Goal: Complete application form

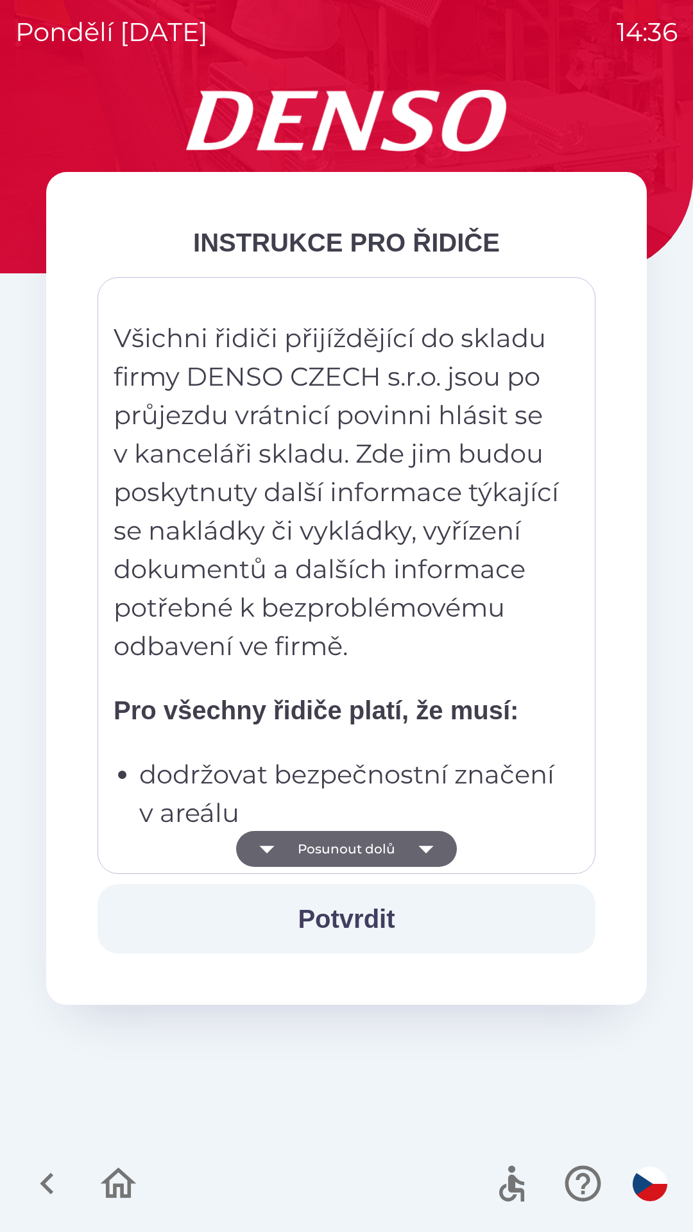
click at [422, 843] on icon "button" at bounding box center [426, 849] width 36 height 36
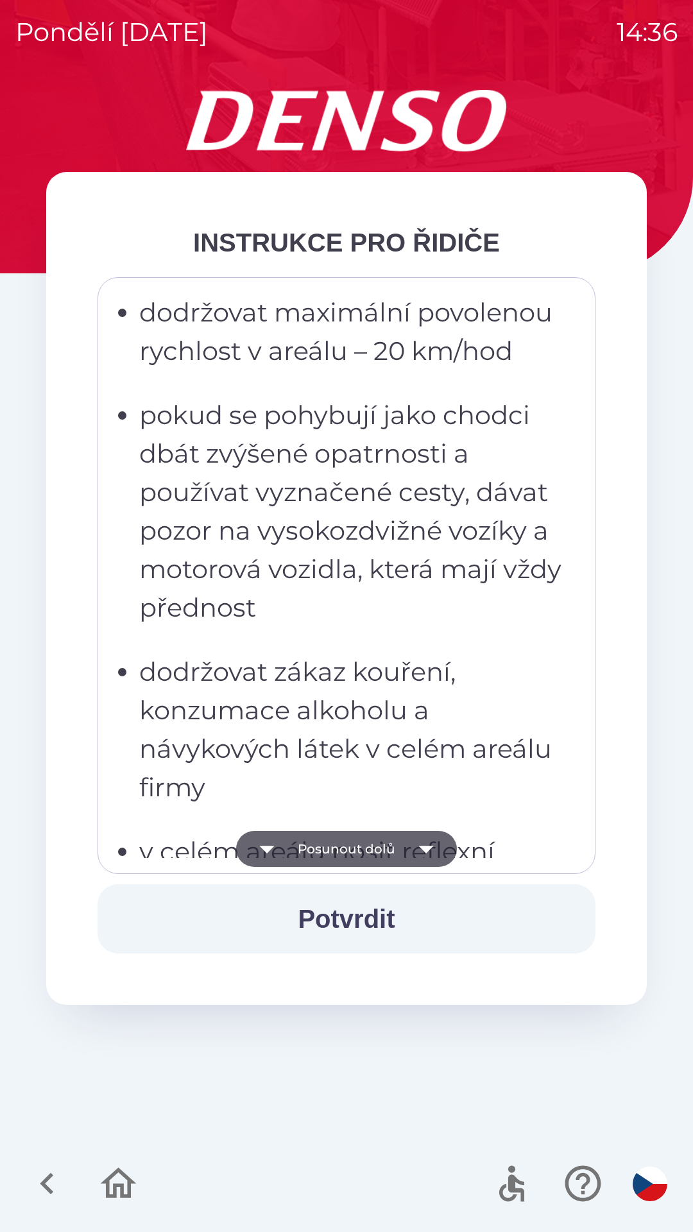
click at [422, 852] on icon "button" at bounding box center [426, 849] width 36 height 36
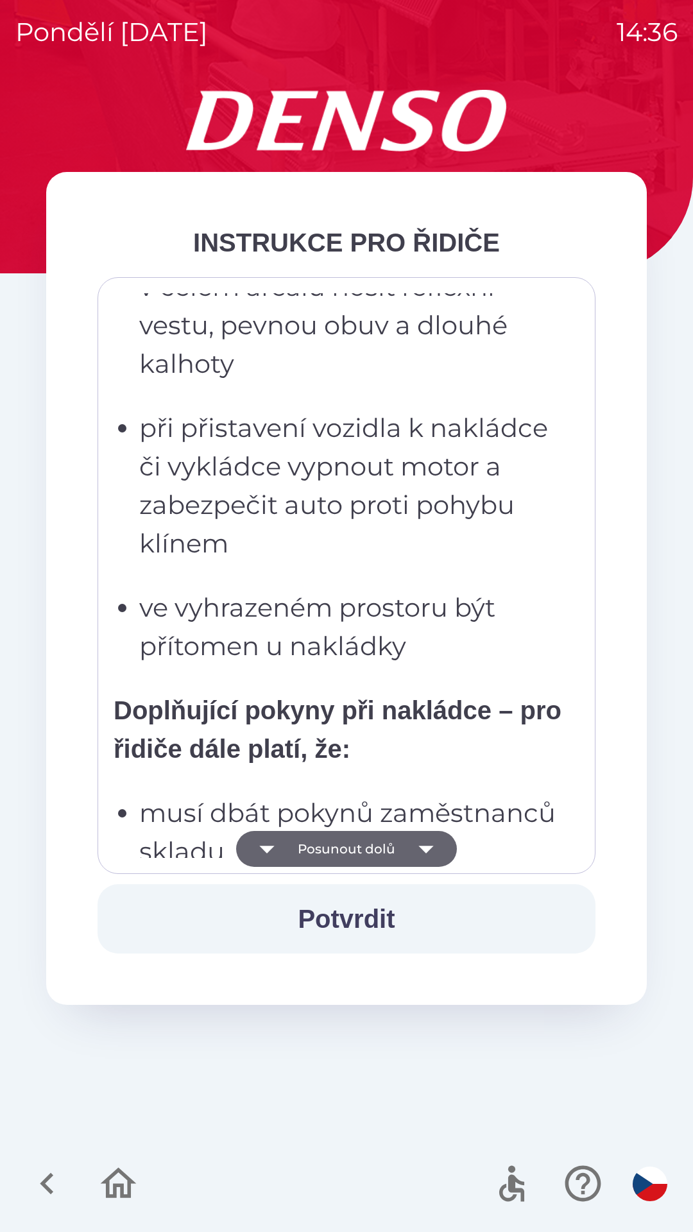
click at [426, 852] on icon "button" at bounding box center [425, 850] width 15 height 8
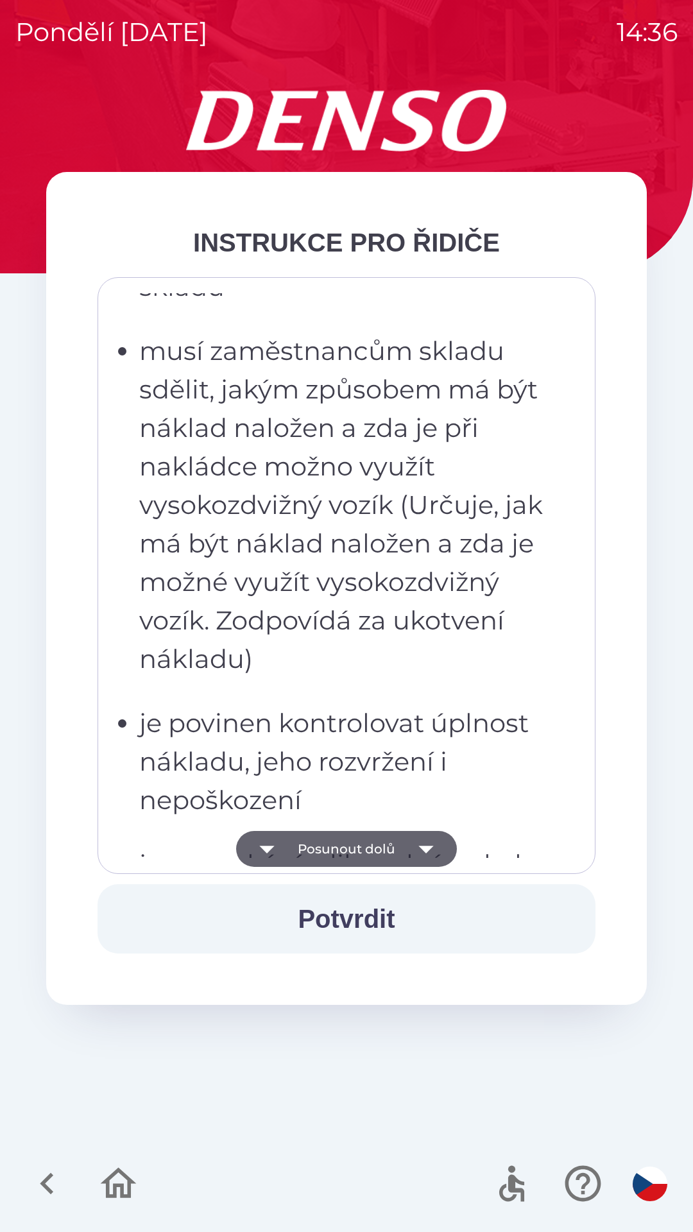
click at [426, 855] on icon "button" at bounding box center [426, 849] width 36 height 36
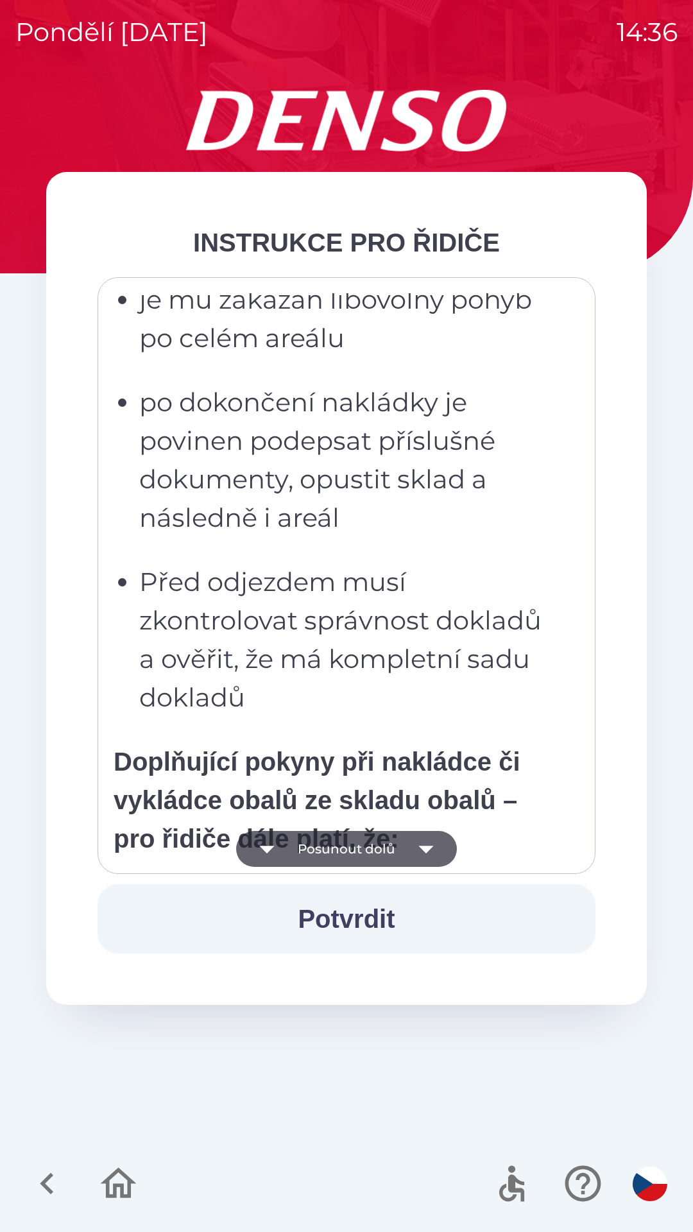
click at [423, 854] on icon "button" at bounding box center [426, 849] width 36 height 36
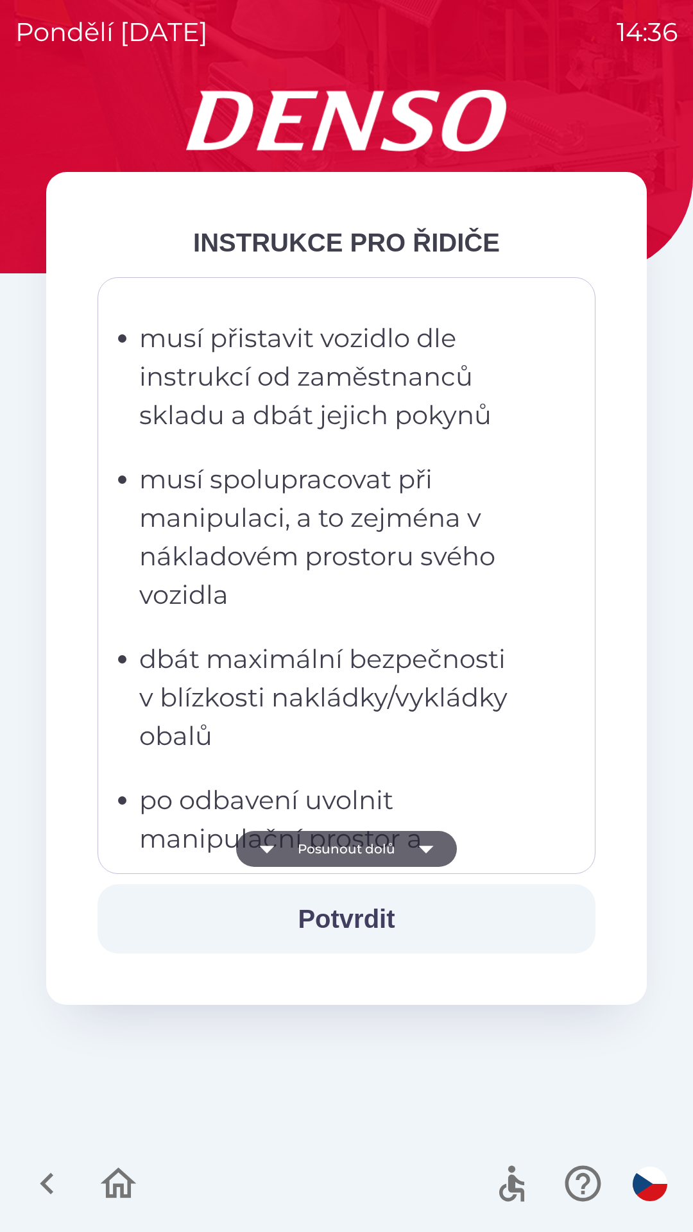
click at [423, 847] on icon "button" at bounding box center [425, 850] width 15 height 8
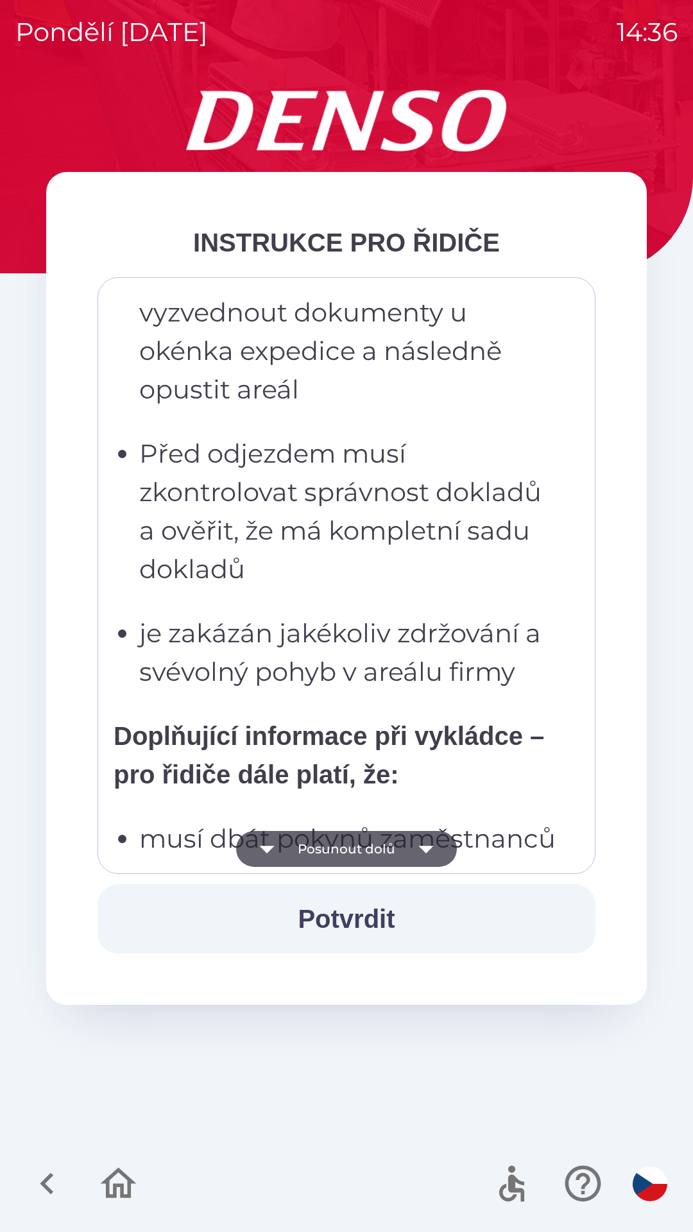
click at [421, 849] on icon "button" at bounding box center [425, 850] width 15 height 8
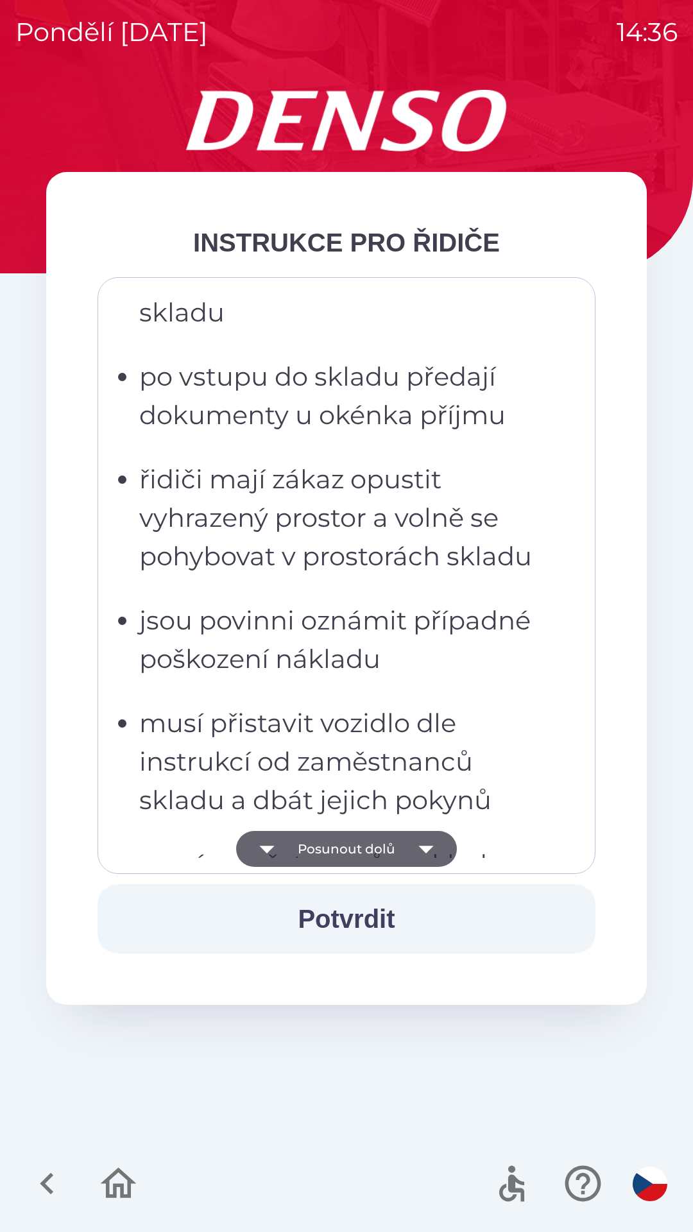
click at [420, 852] on icon "button" at bounding box center [426, 849] width 36 height 36
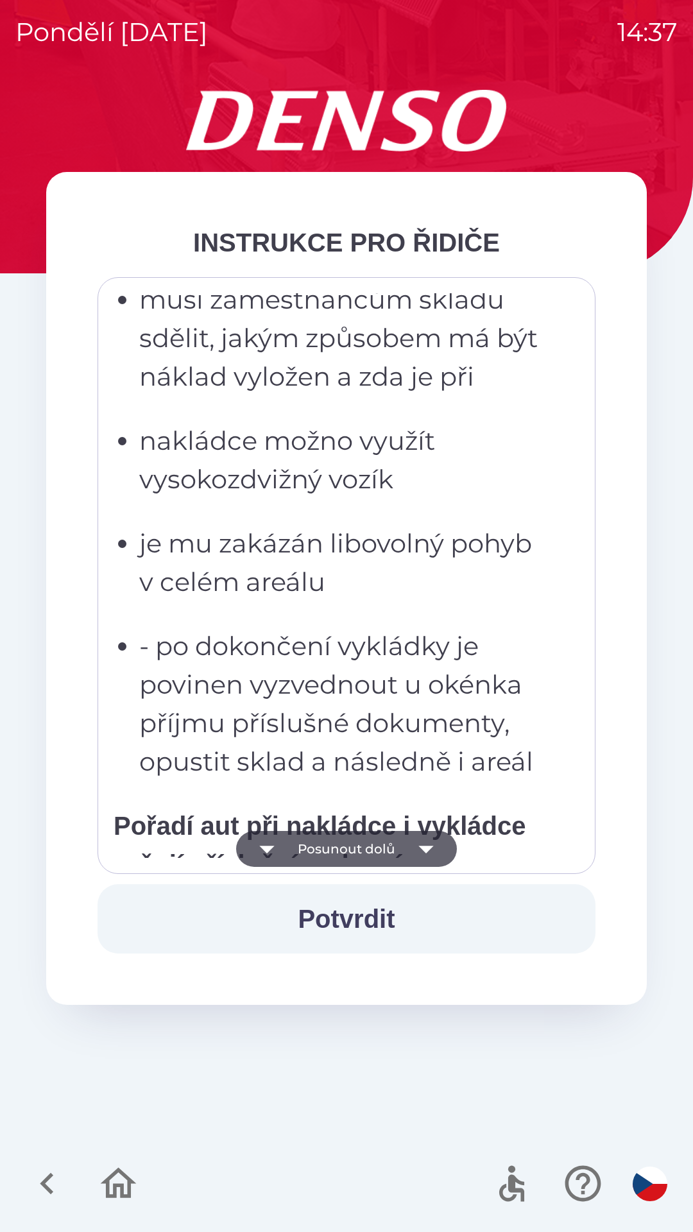
click at [422, 851] on icon "button" at bounding box center [426, 849] width 36 height 36
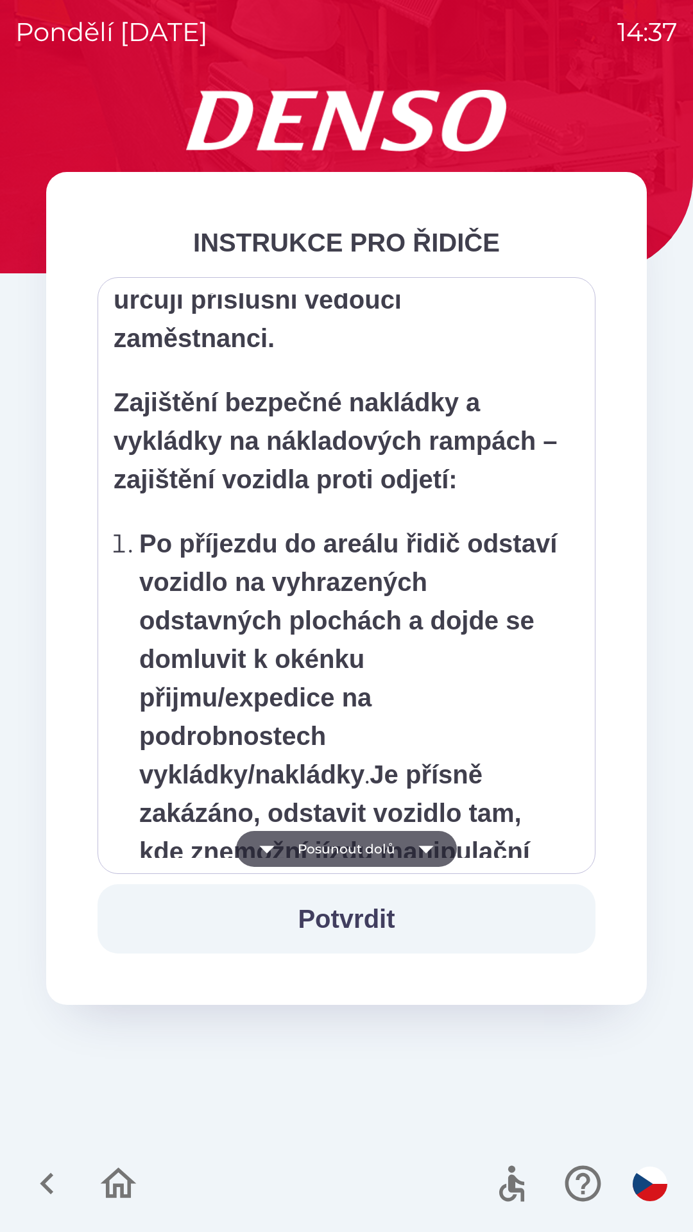
click at [417, 854] on icon "button" at bounding box center [426, 849] width 36 height 36
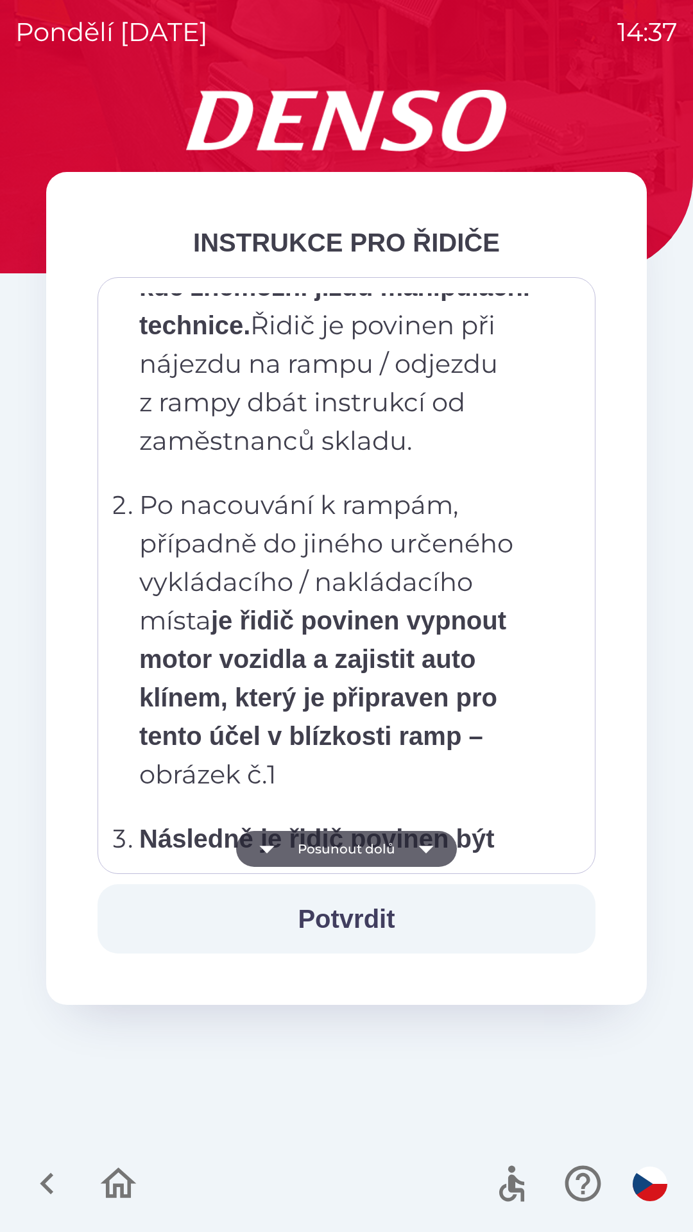
click at [420, 853] on icon "button" at bounding box center [426, 849] width 36 height 36
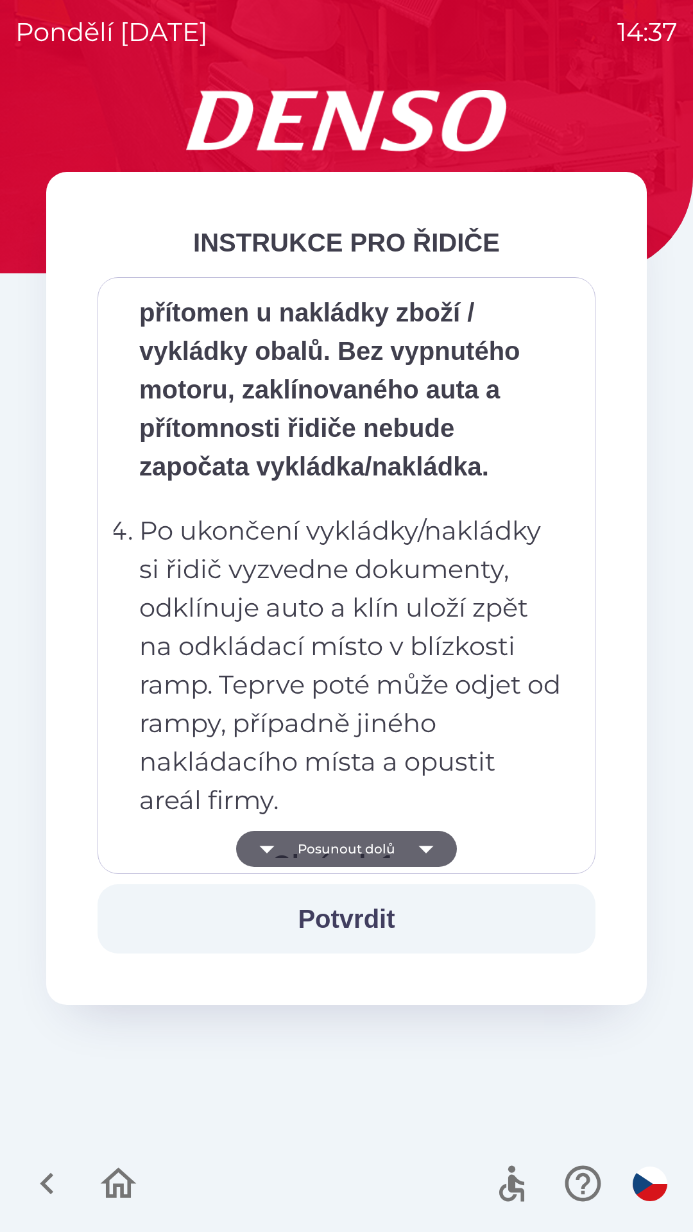
click at [418, 852] on icon "button" at bounding box center [426, 849] width 36 height 36
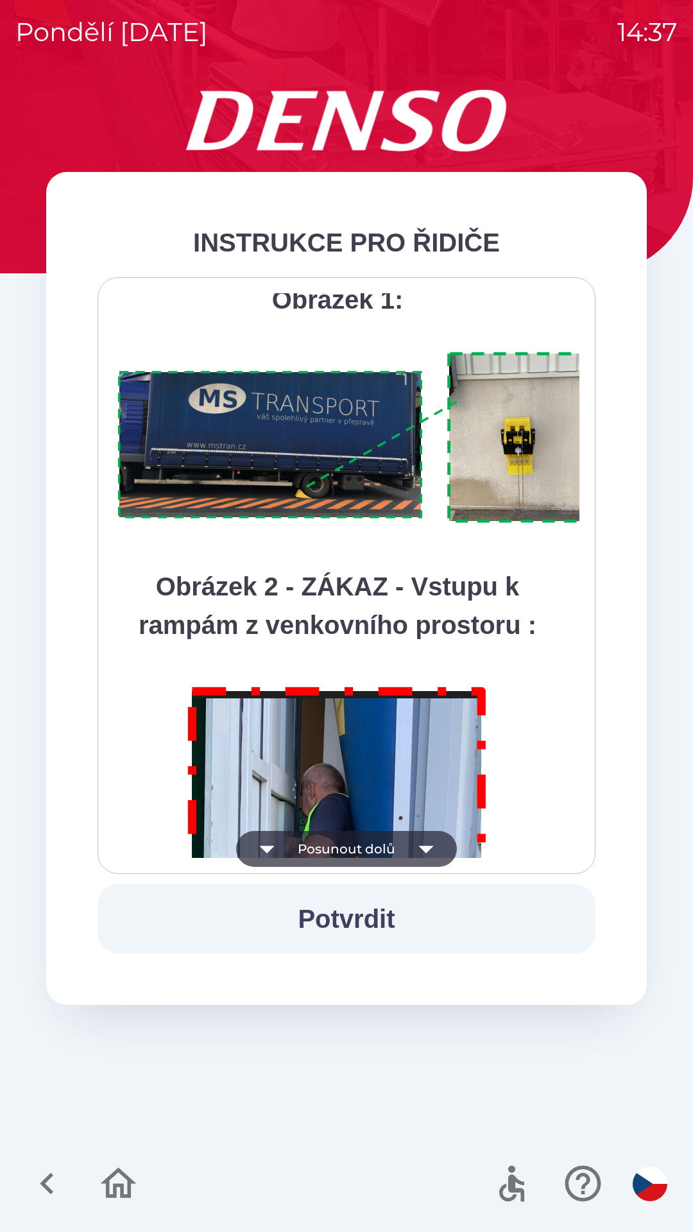
click at [420, 853] on icon "button" at bounding box center [426, 849] width 36 height 36
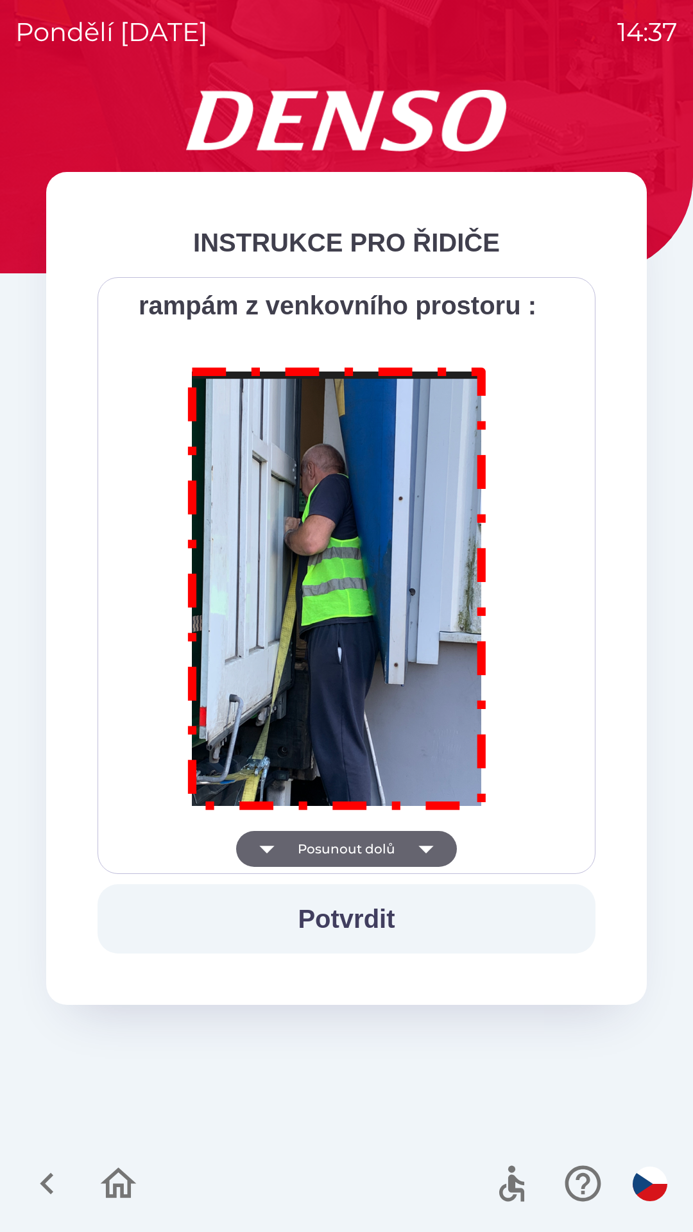
click at [419, 854] on div "Všichni řidiči přijíždějící do skladu firmy DENSO CZECH s.r.o. jsou po průjezdu…" at bounding box center [347, 575] width 466 height 565
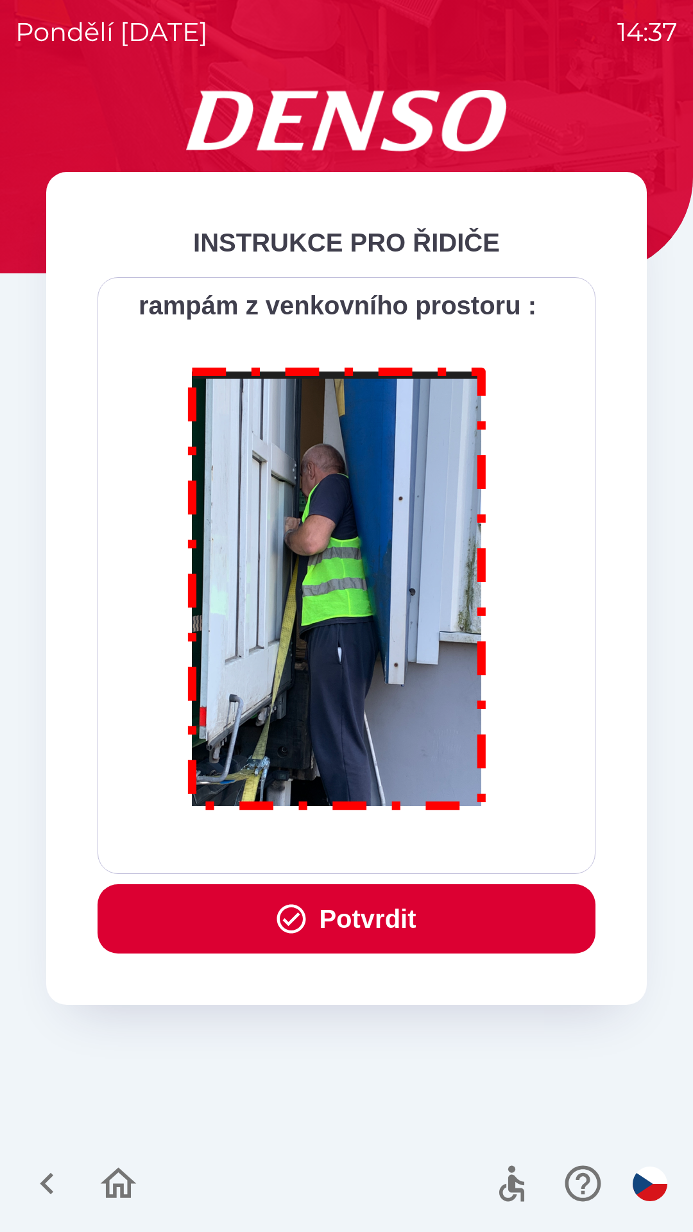
click at [417, 854] on div "Všichni řidiči přijíždějící do skladu firmy DENSO CZECH s.r.o. jsou po průjezdu…" at bounding box center [347, 575] width 466 height 565
click at [420, 911] on button "Potvrdit" at bounding box center [347, 918] width 498 height 69
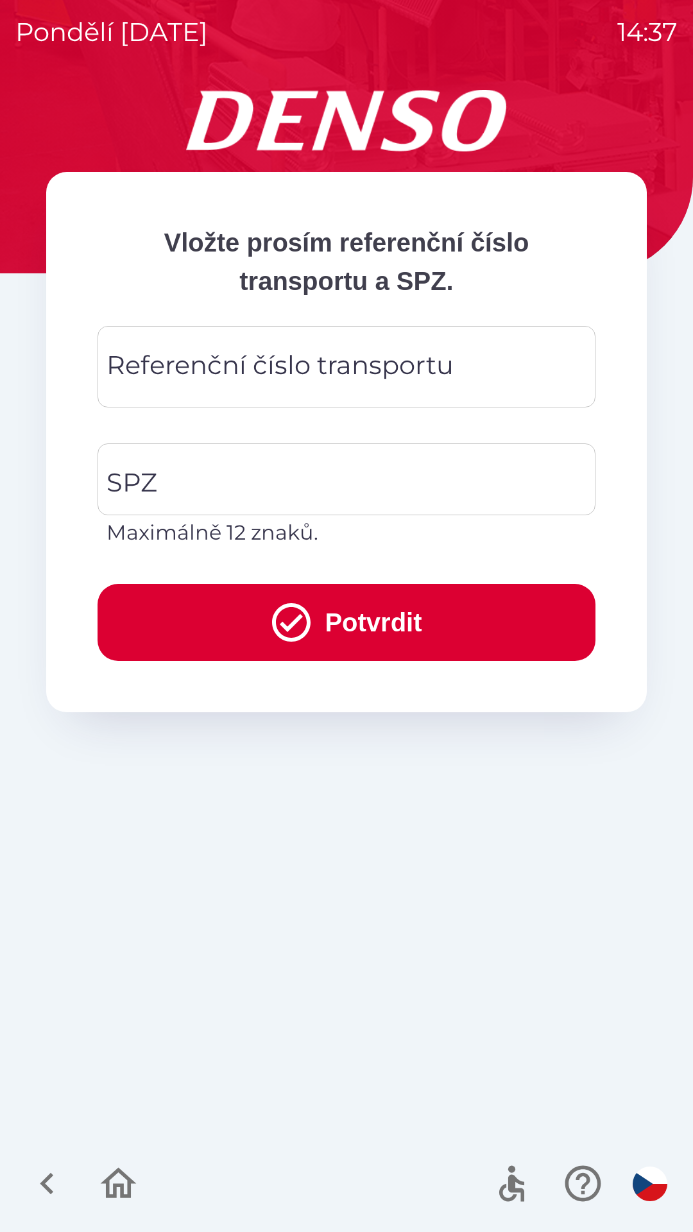
click at [342, 379] on div "Referenční číslo transportu Referenční číslo transportu" at bounding box center [347, 367] width 498 height 82
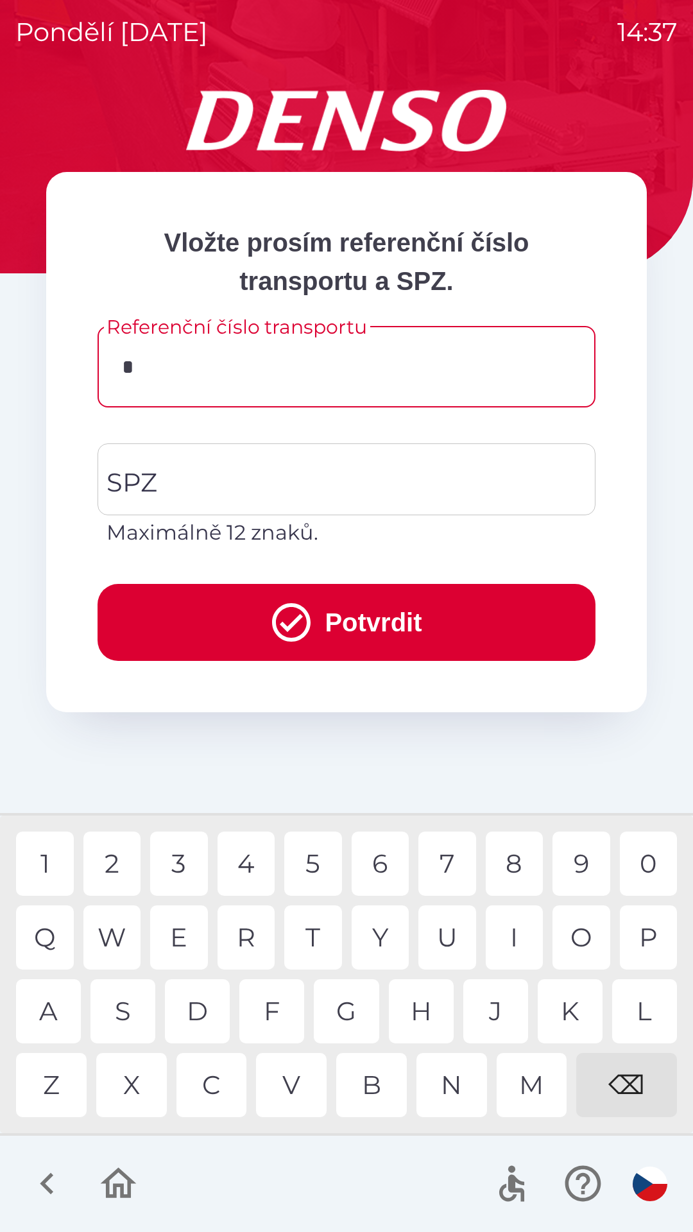
click at [579, 942] on div "O" at bounding box center [582, 938] width 58 height 64
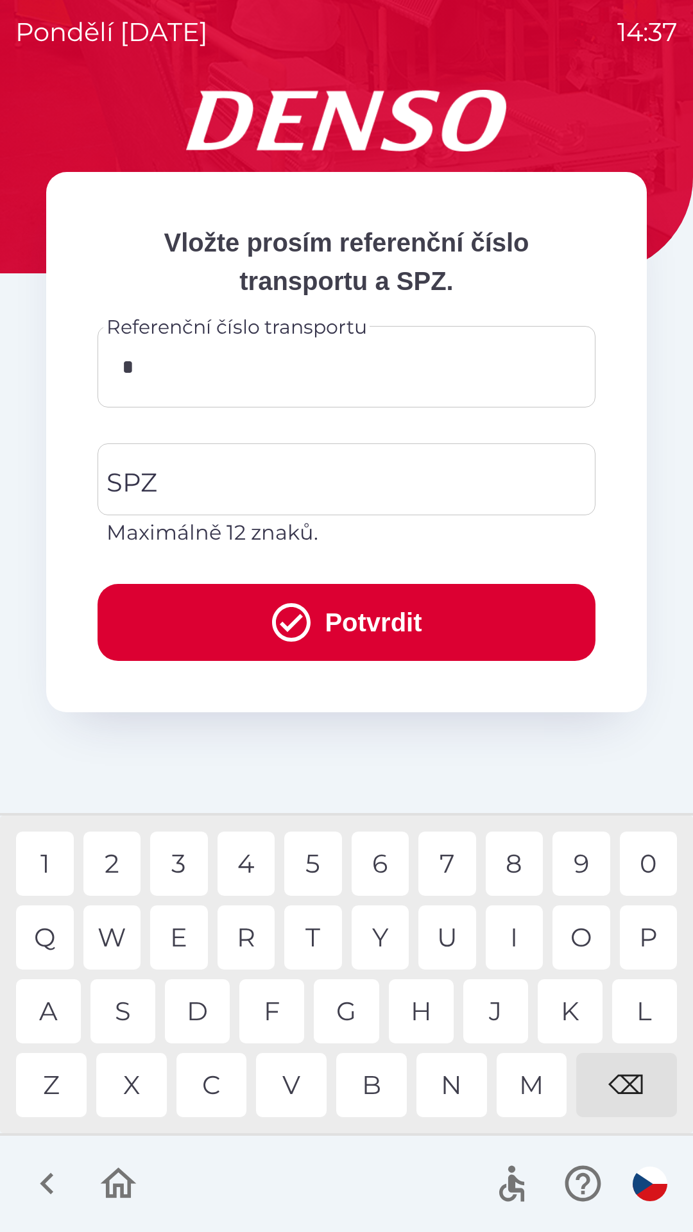
type input "**"
click at [246, 866] on div "4" at bounding box center [247, 864] width 58 height 64
click at [54, 1182] on icon "button" at bounding box center [47, 1183] width 43 height 43
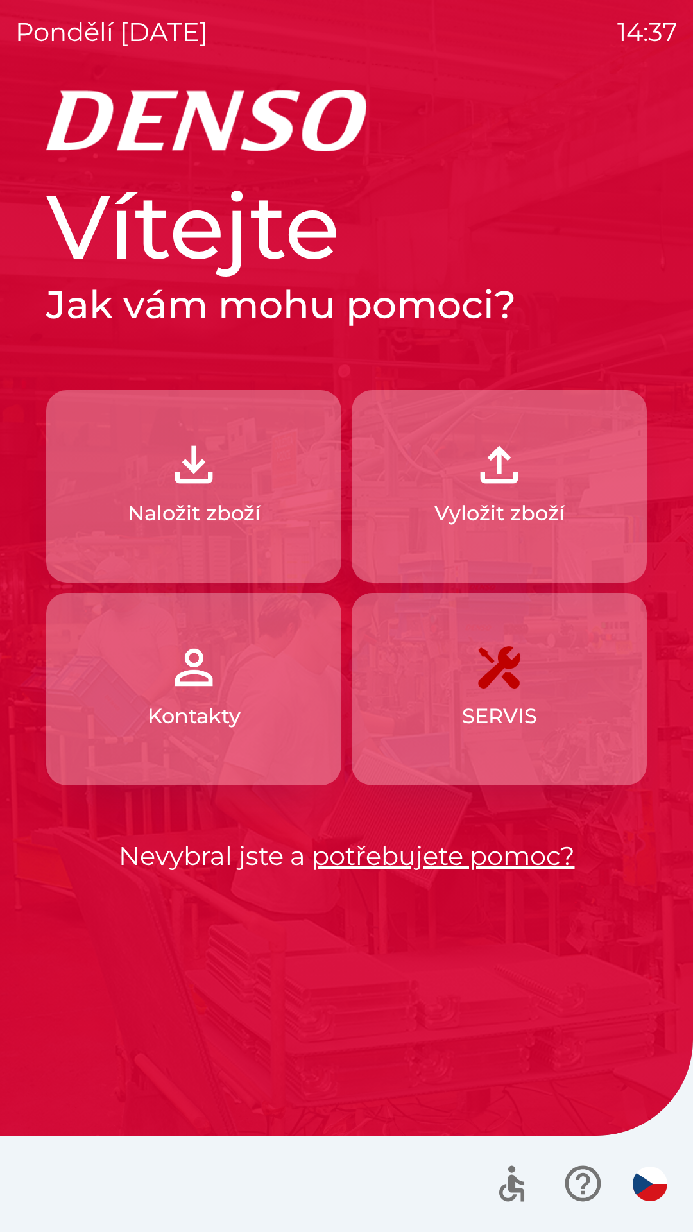
click at [230, 469] on button "Naložit zboží" at bounding box center [193, 486] width 295 height 193
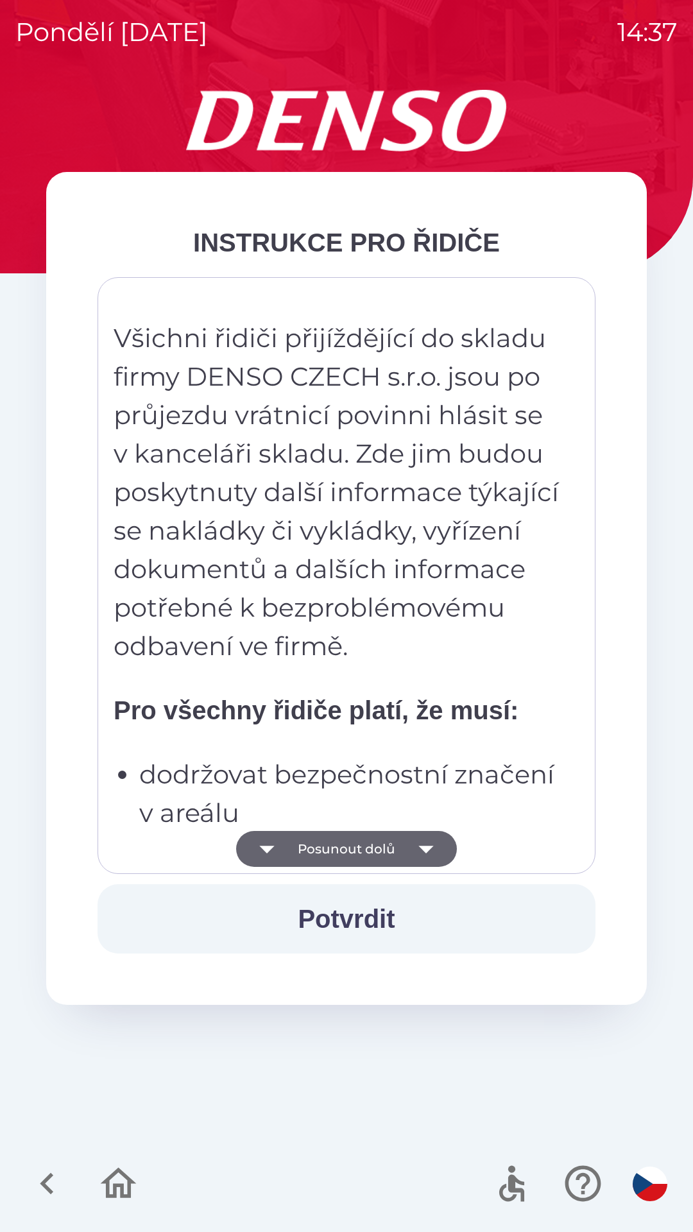
click at [408, 847] on icon "button" at bounding box center [426, 849] width 36 height 36
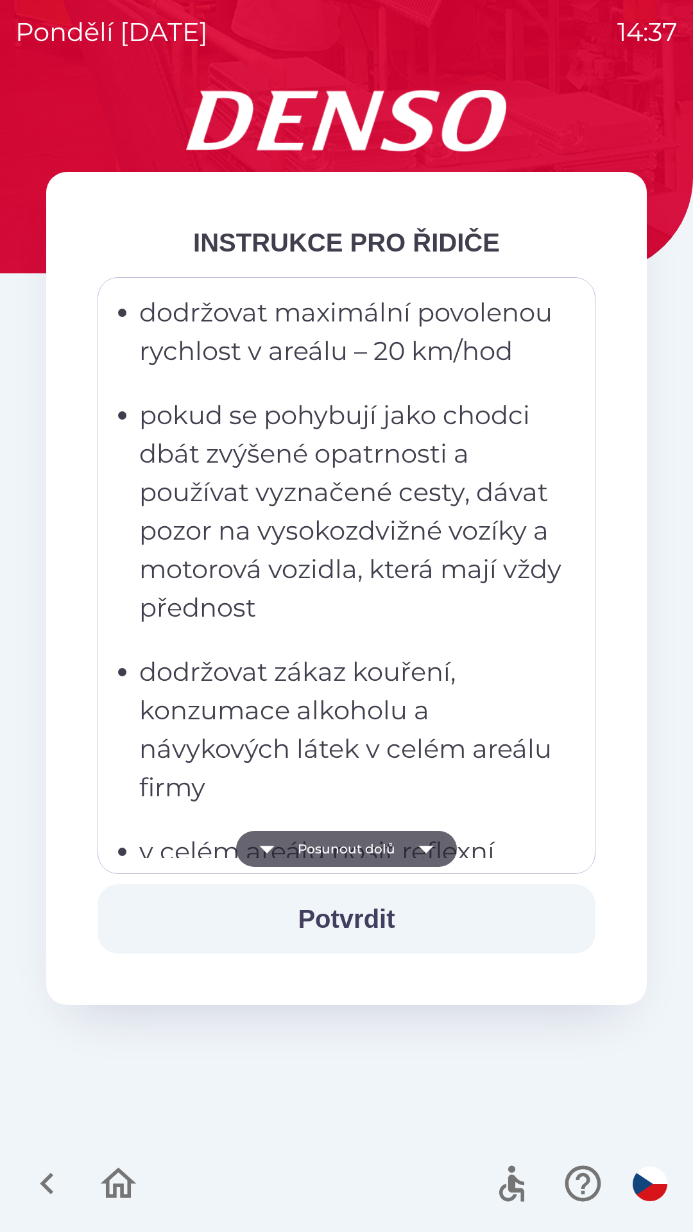
click at [420, 845] on icon "button" at bounding box center [426, 849] width 36 height 36
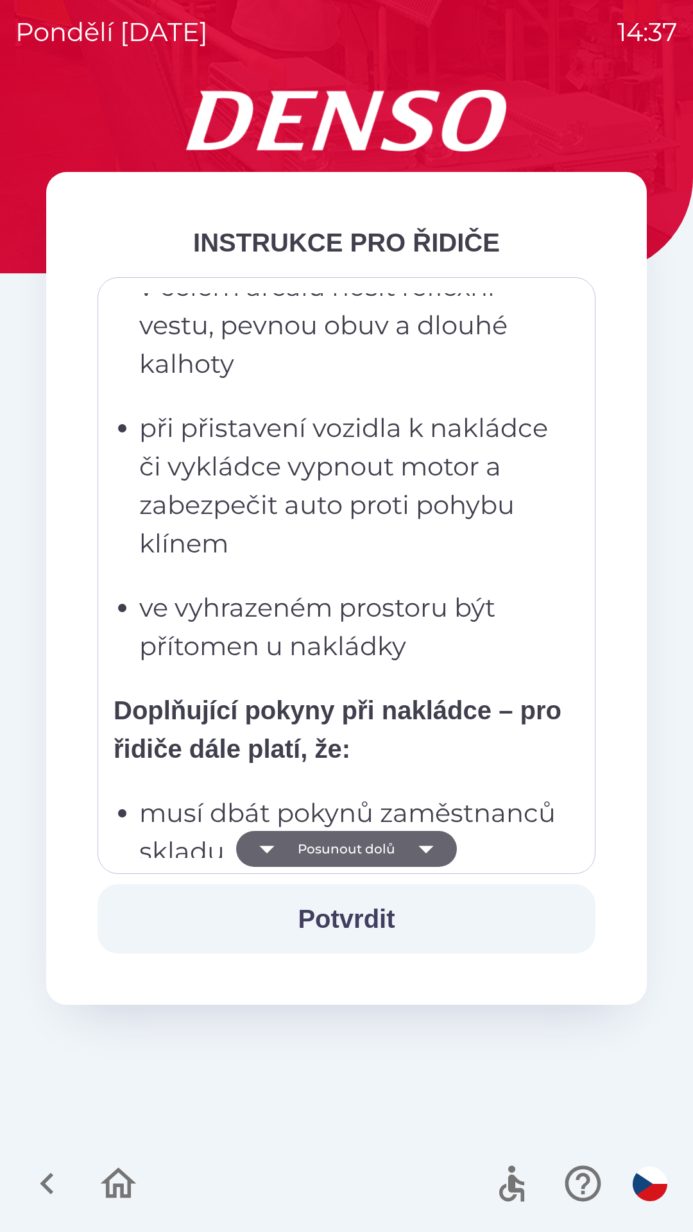
click at [416, 847] on icon "button" at bounding box center [426, 849] width 36 height 36
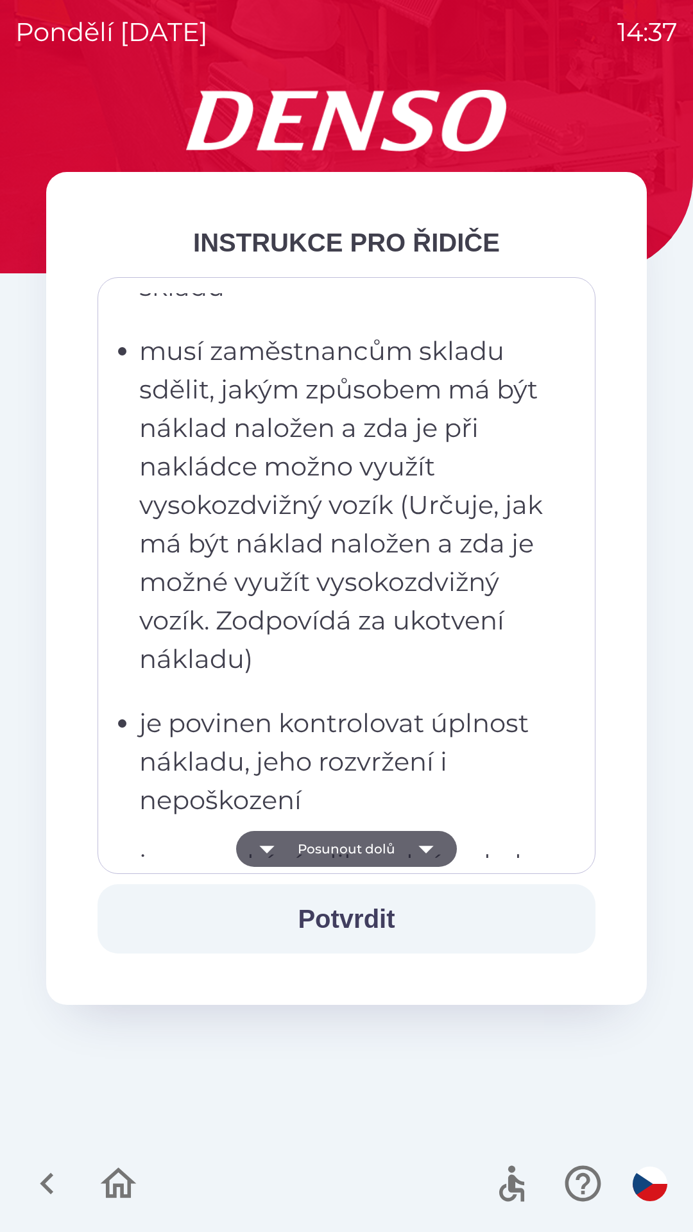
click at [417, 847] on icon "button" at bounding box center [426, 849] width 36 height 36
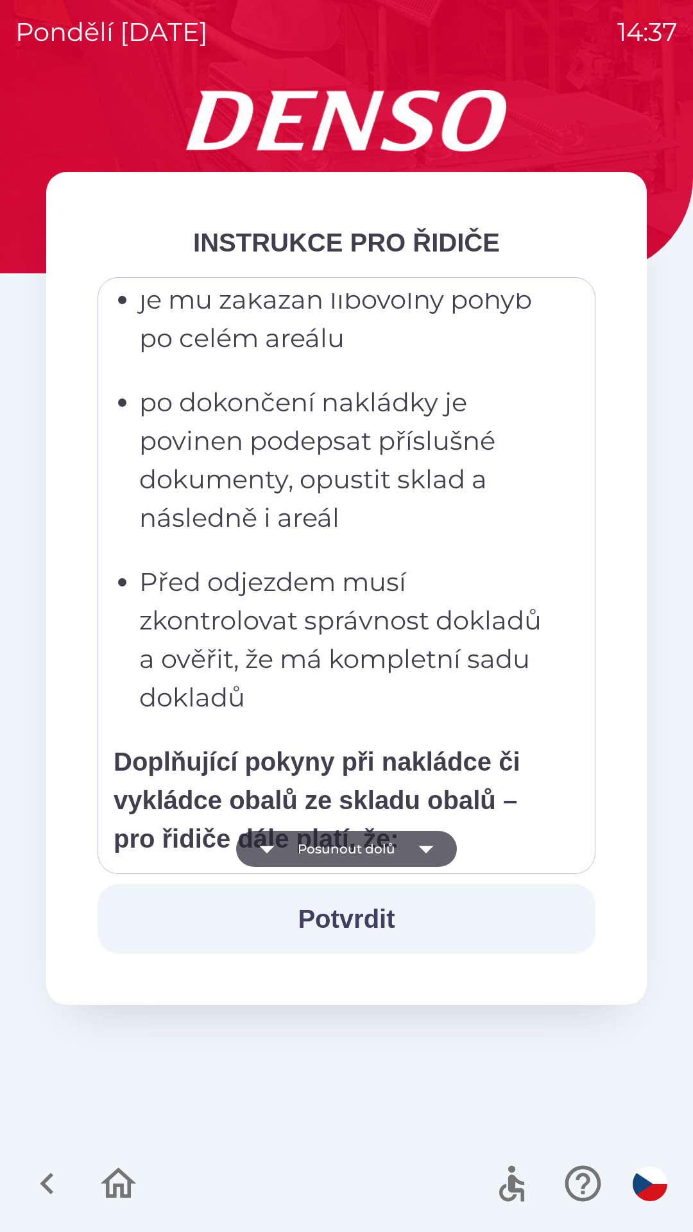
click at [413, 849] on icon "button" at bounding box center [426, 849] width 36 height 36
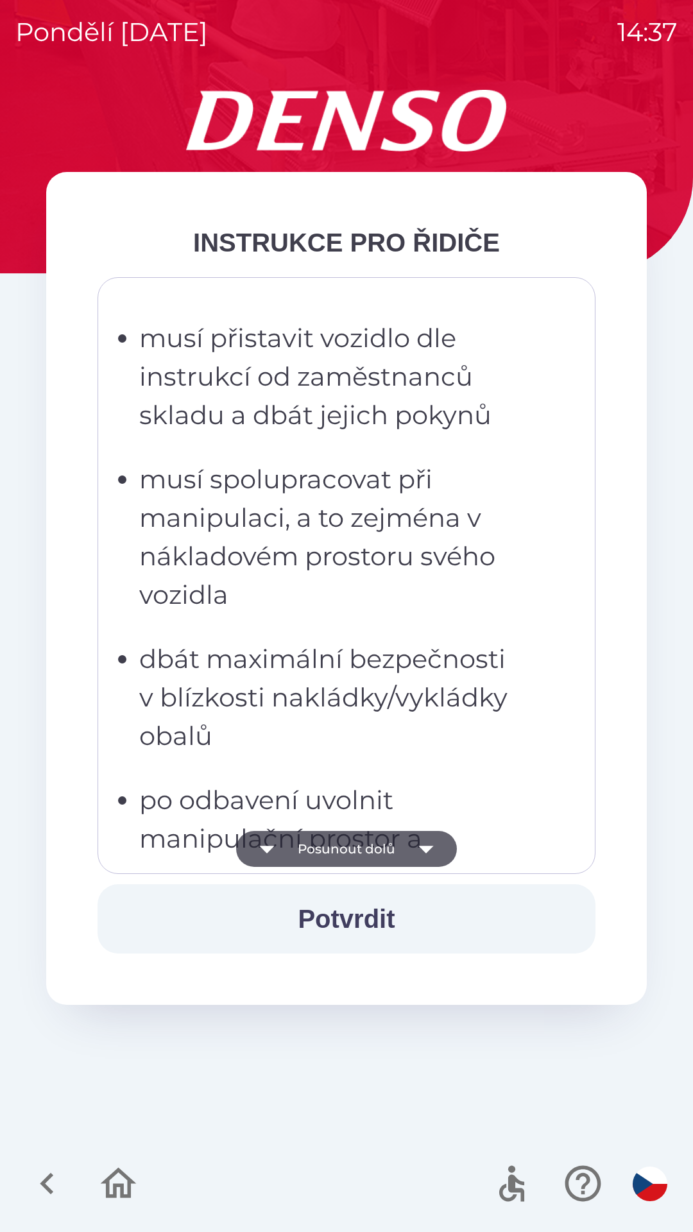
click at [413, 847] on icon "button" at bounding box center [426, 849] width 36 height 36
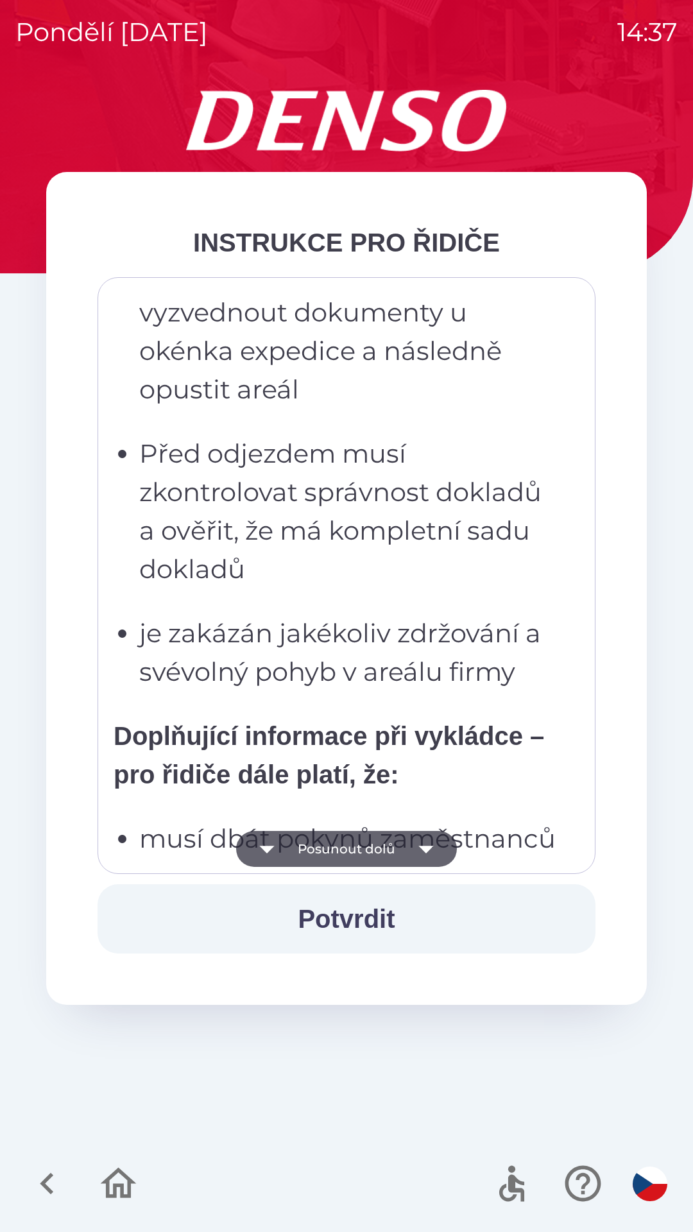
click at [413, 847] on icon "button" at bounding box center [426, 849] width 36 height 36
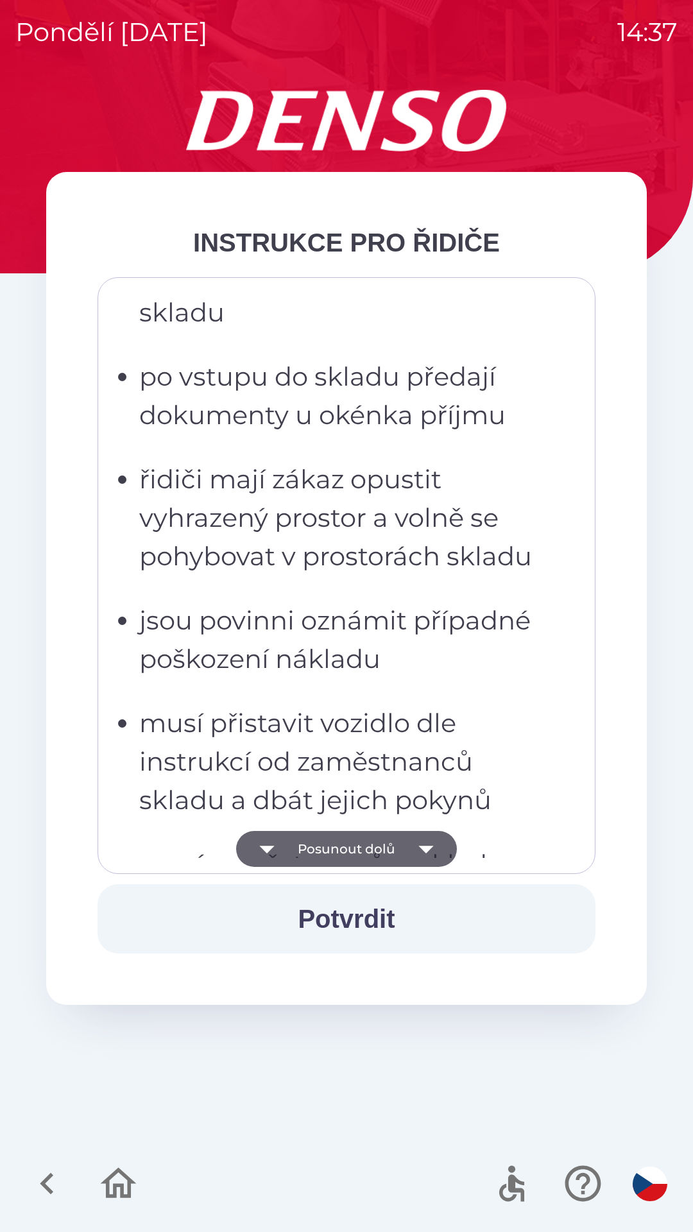
click at [415, 848] on icon "button" at bounding box center [426, 849] width 36 height 36
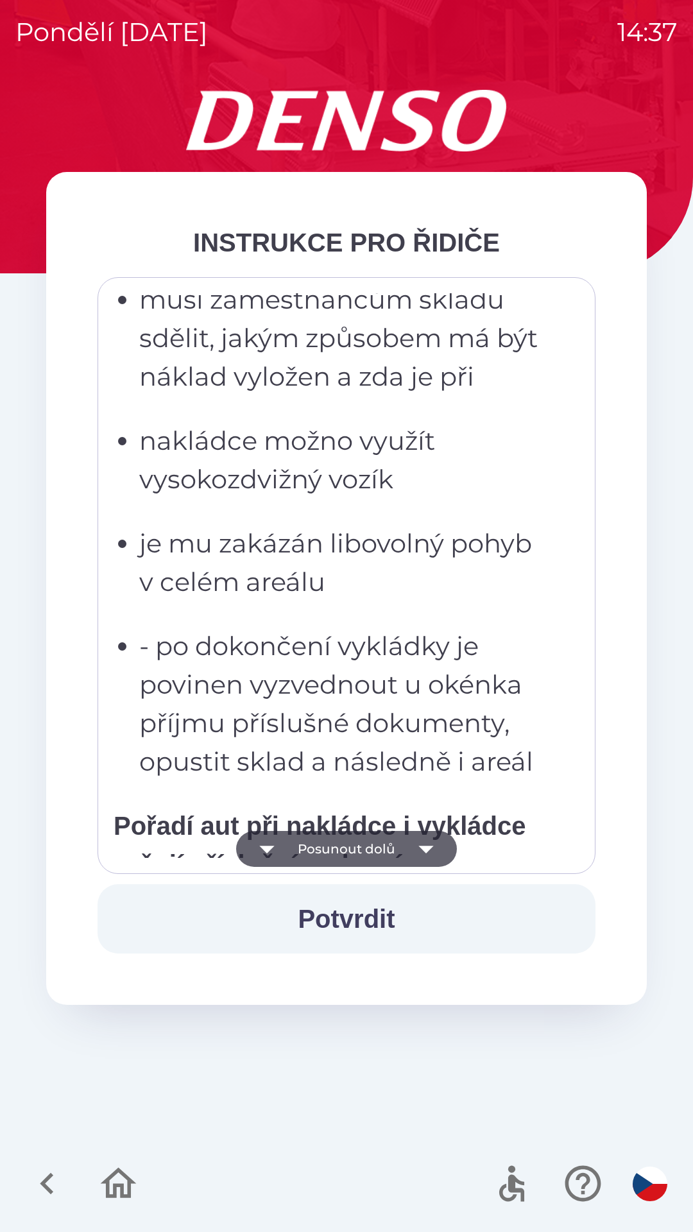
click at [414, 849] on icon "button" at bounding box center [426, 849] width 36 height 36
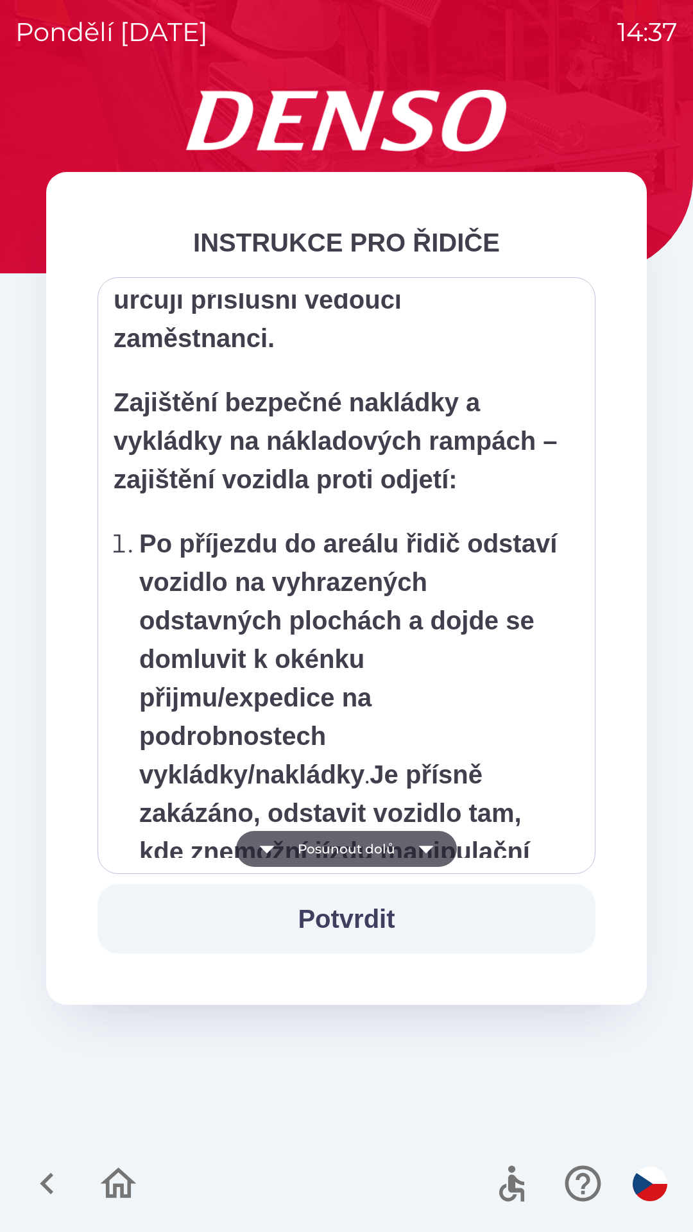
click at [414, 849] on icon "button" at bounding box center [426, 849] width 36 height 36
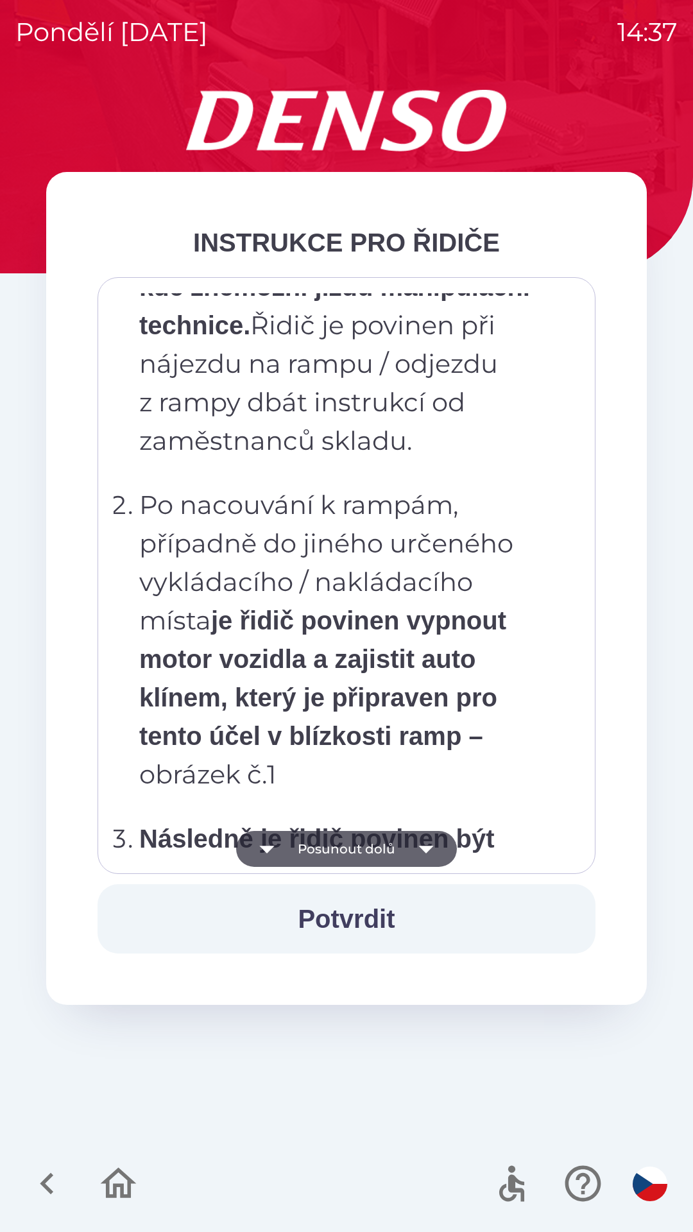
click at [415, 850] on icon "button" at bounding box center [426, 849] width 36 height 36
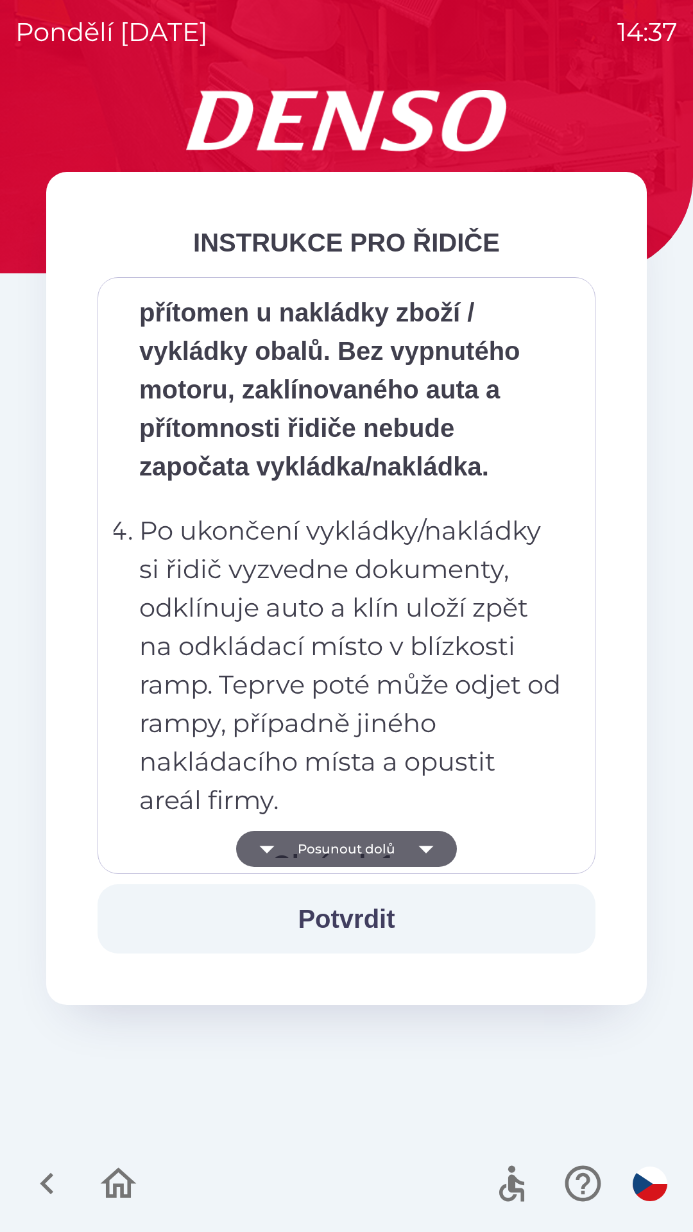
click at [413, 850] on icon "button" at bounding box center [426, 849] width 36 height 36
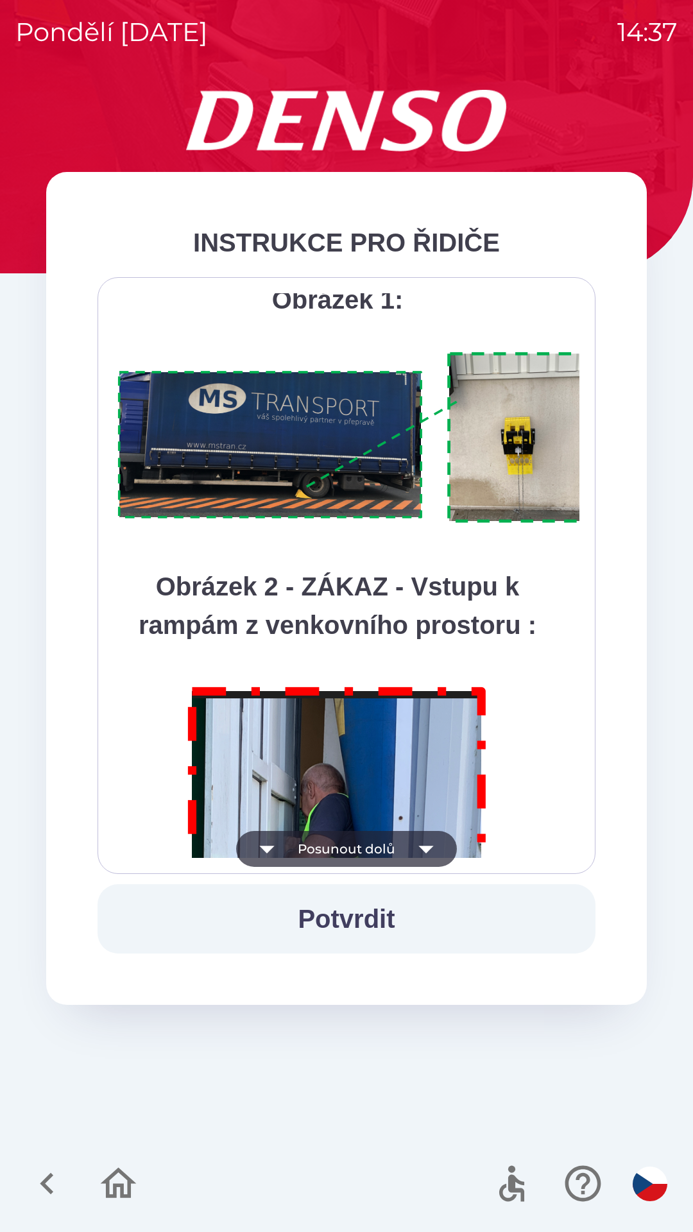
click at [413, 852] on icon "button" at bounding box center [426, 849] width 36 height 36
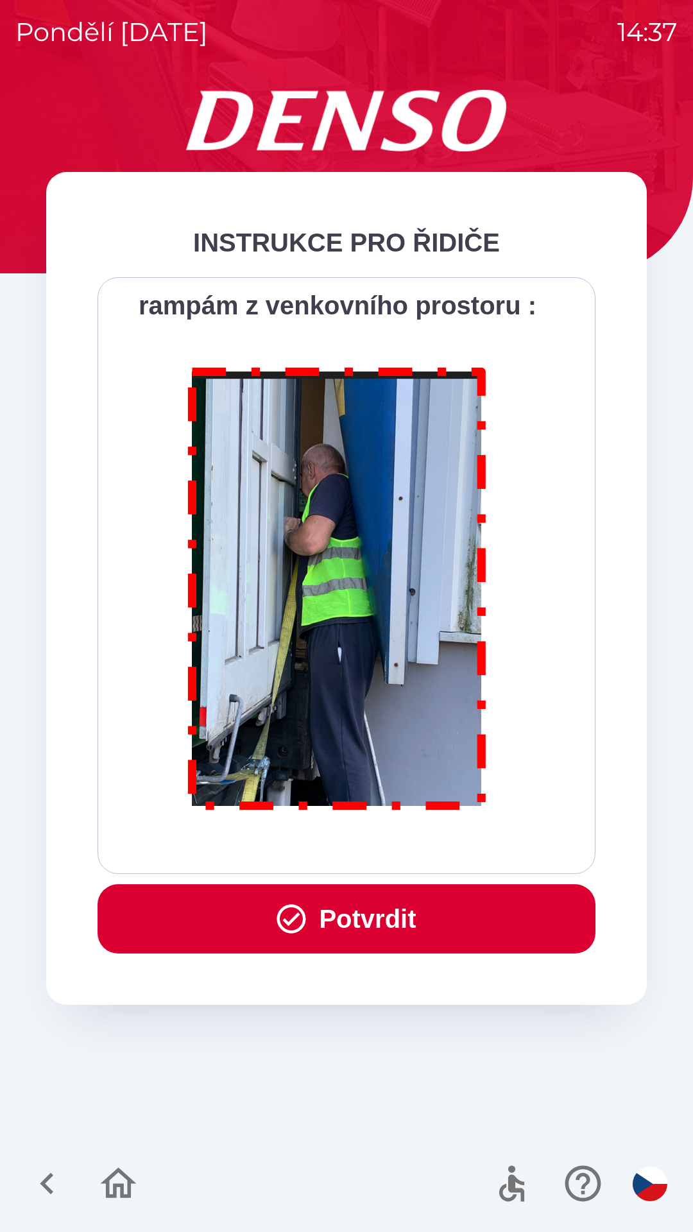
click at [397, 914] on button "Potvrdit" at bounding box center [347, 918] width 498 height 69
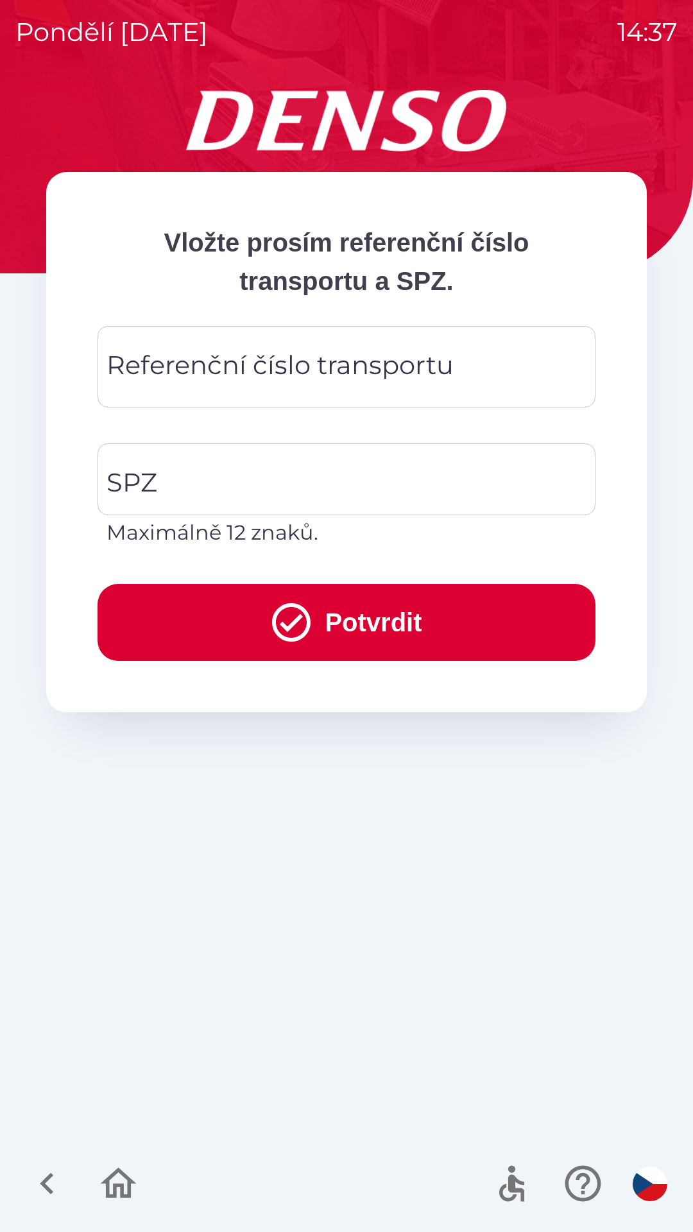
click at [406, 361] on div "Referenční číslo transportu Referenční číslo transportu" at bounding box center [347, 367] width 498 height 82
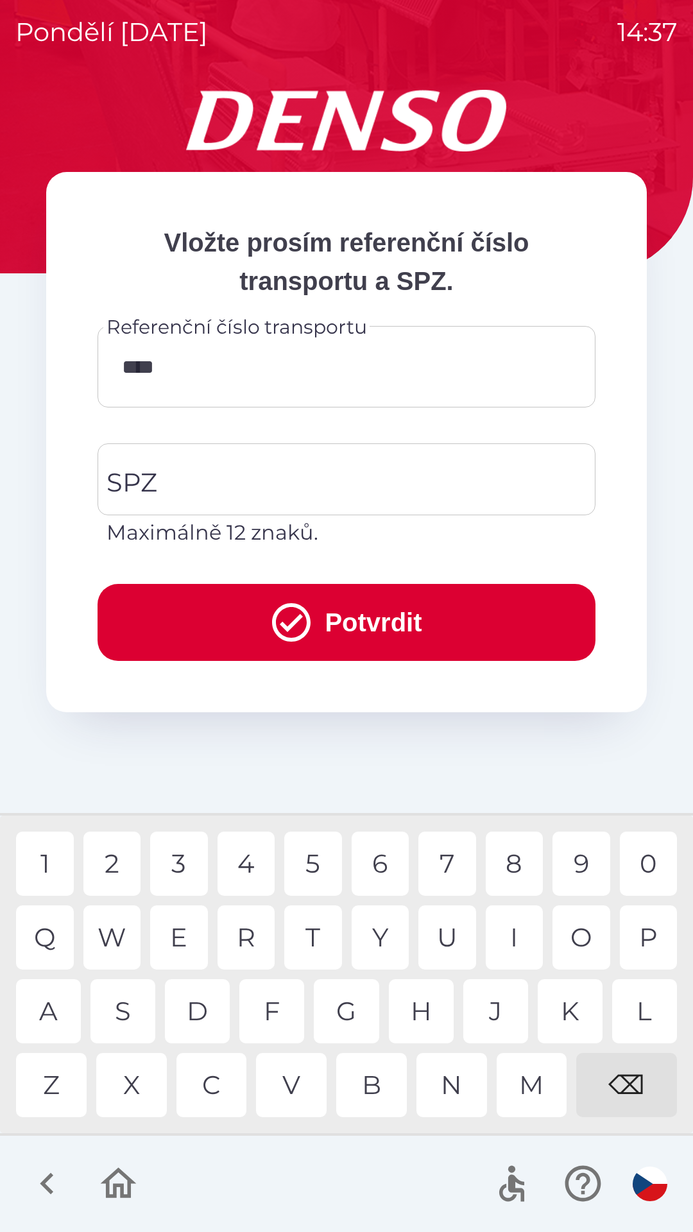
click at [451, 864] on div "7" at bounding box center [447, 864] width 58 height 64
click at [110, 864] on div "2" at bounding box center [112, 864] width 58 height 64
type input "********"
click at [444, 864] on div "7" at bounding box center [447, 864] width 58 height 64
click at [379, 476] on input "SPZ" at bounding box center [336, 479] width 467 height 60
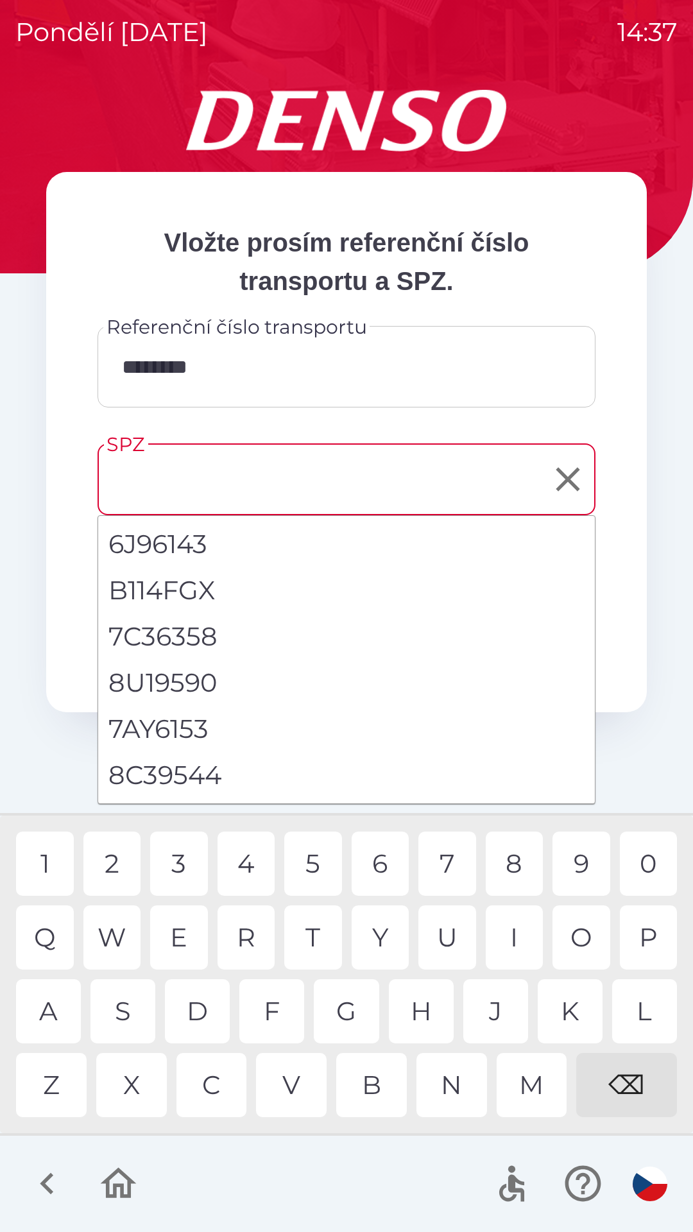
click at [192, 775] on li "8C39544" at bounding box center [346, 775] width 497 height 46
type input "*******"
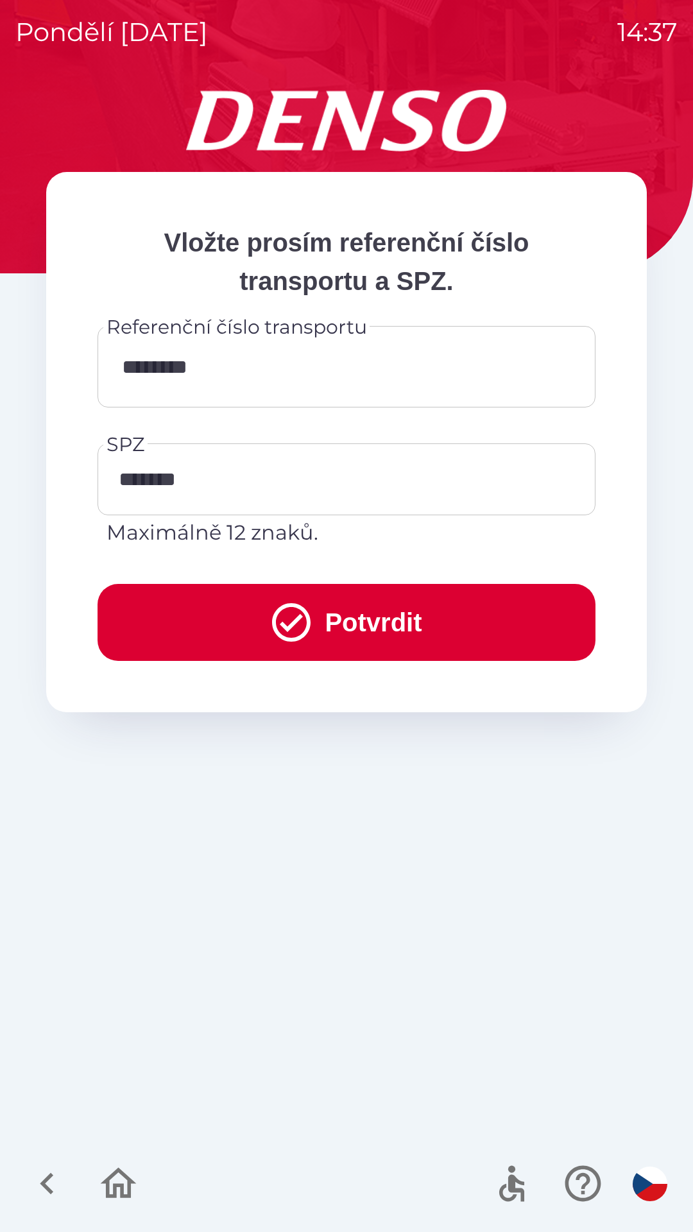
click at [374, 616] on button "Potvrdit" at bounding box center [347, 622] width 498 height 77
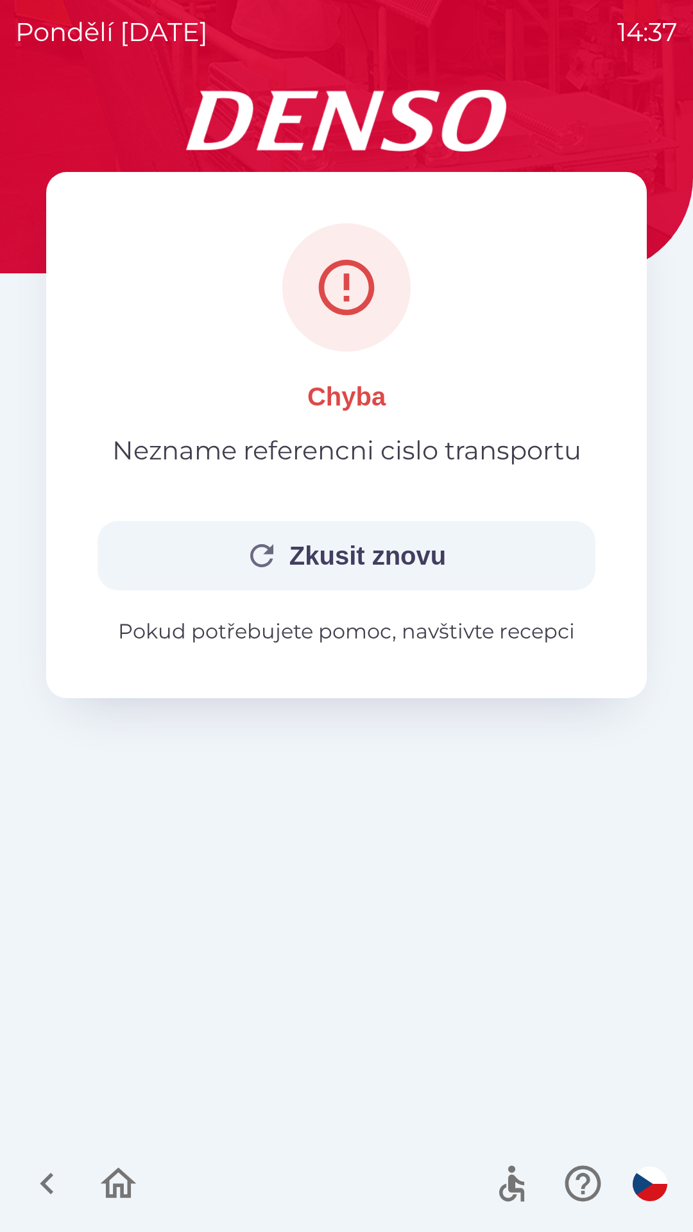
click at [412, 548] on button "Zkusit znovu" at bounding box center [347, 555] width 498 height 69
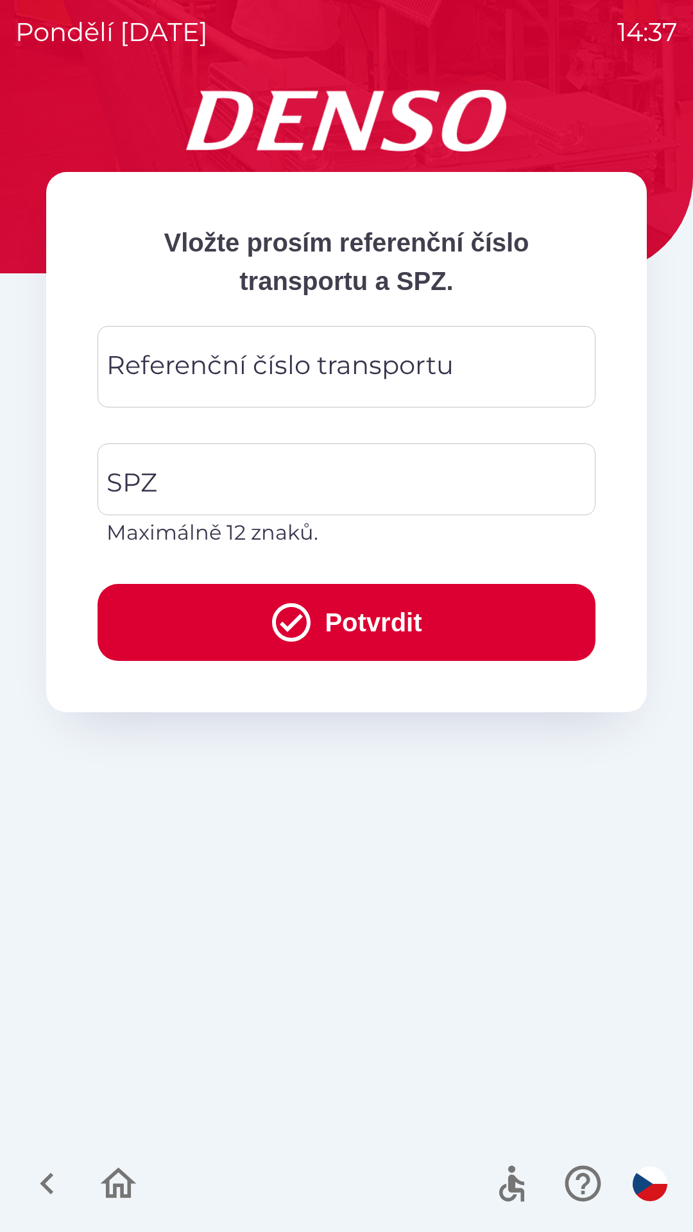
click at [375, 368] on div "Referenční číslo transportu Referenční číslo transportu" at bounding box center [347, 367] width 498 height 82
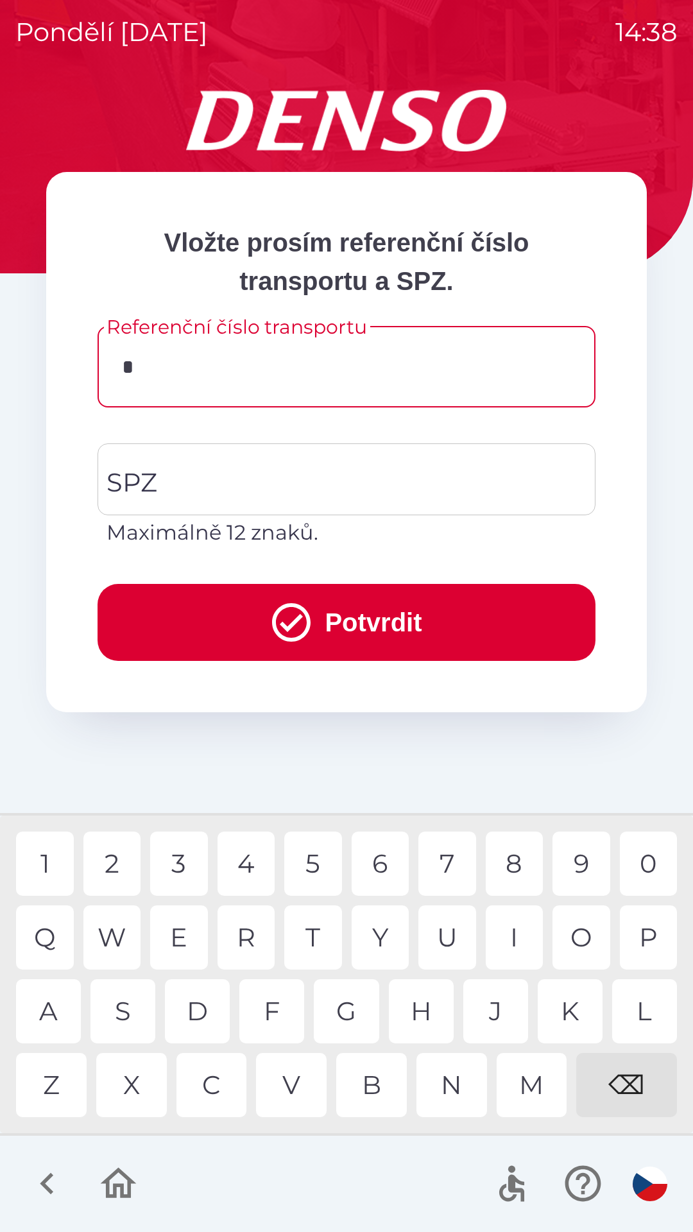
click at [116, 864] on div "2" at bounding box center [112, 864] width 58 height 64
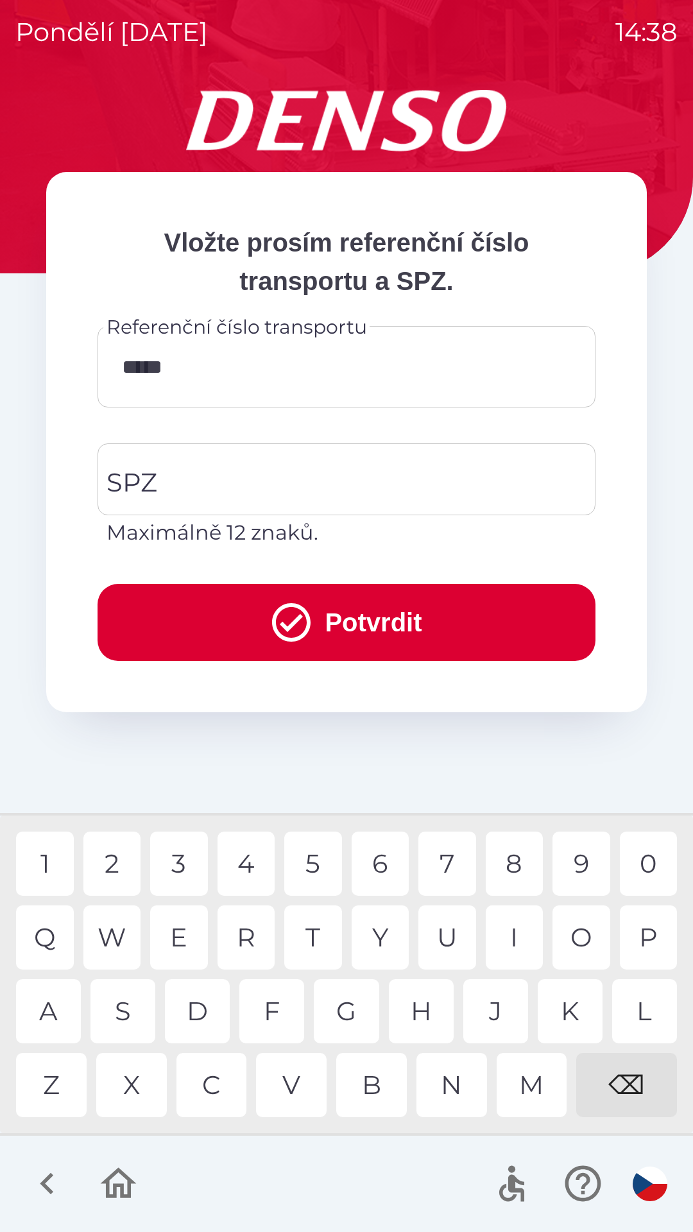
click at [443, 859] on div "7" at bounding box center [447, 864] width 58 height 64
type input "********"
click at [643, 863] on div "0" at bounding box center [649, 864] width 58 height 64
click at [354, 474] on input "SPZ" at bounding box center [336, 479] width 467 height 60
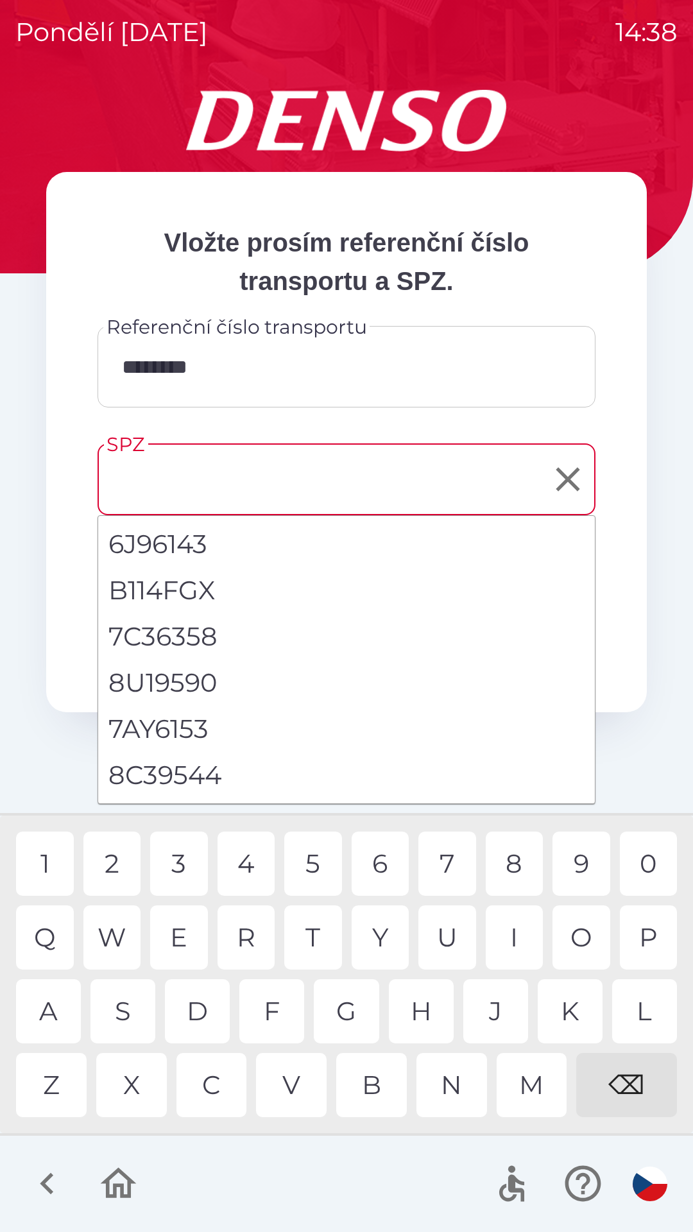
click at [197, 774] on li "8C39544" at bounding box center [346, 775] width 497 height 46
type input "*******"
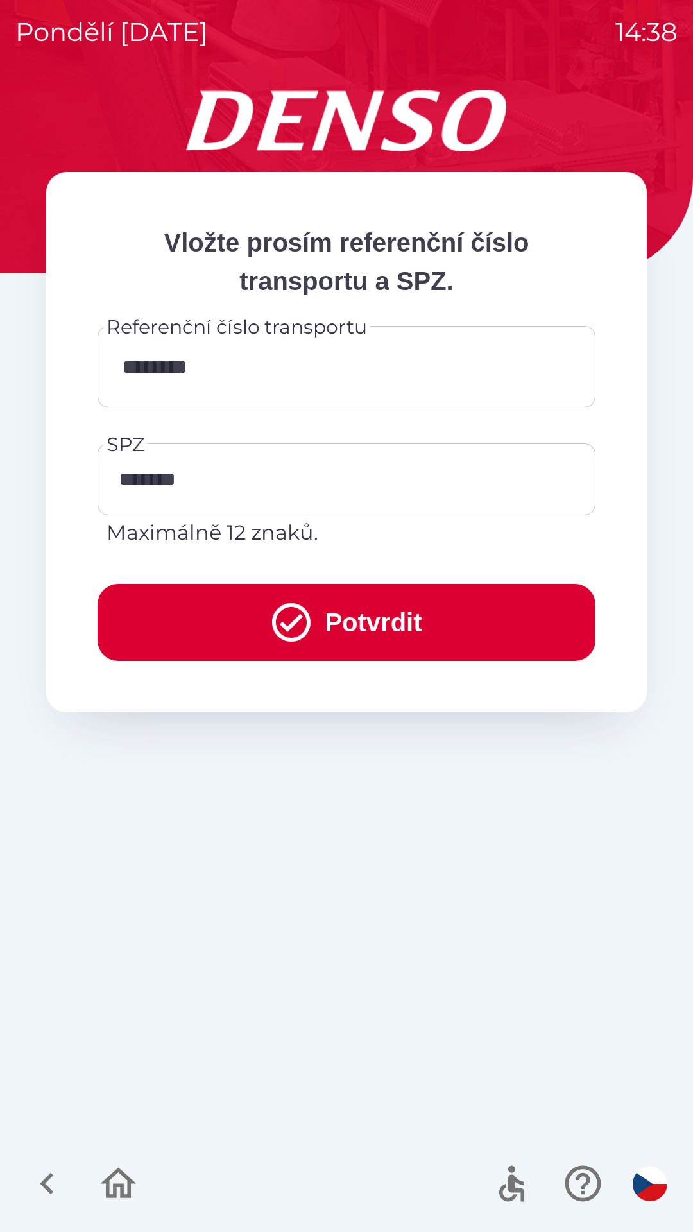
click at [415, 620] on button "Potvrdit" at bounding box center [347, 622] width 498 height 77
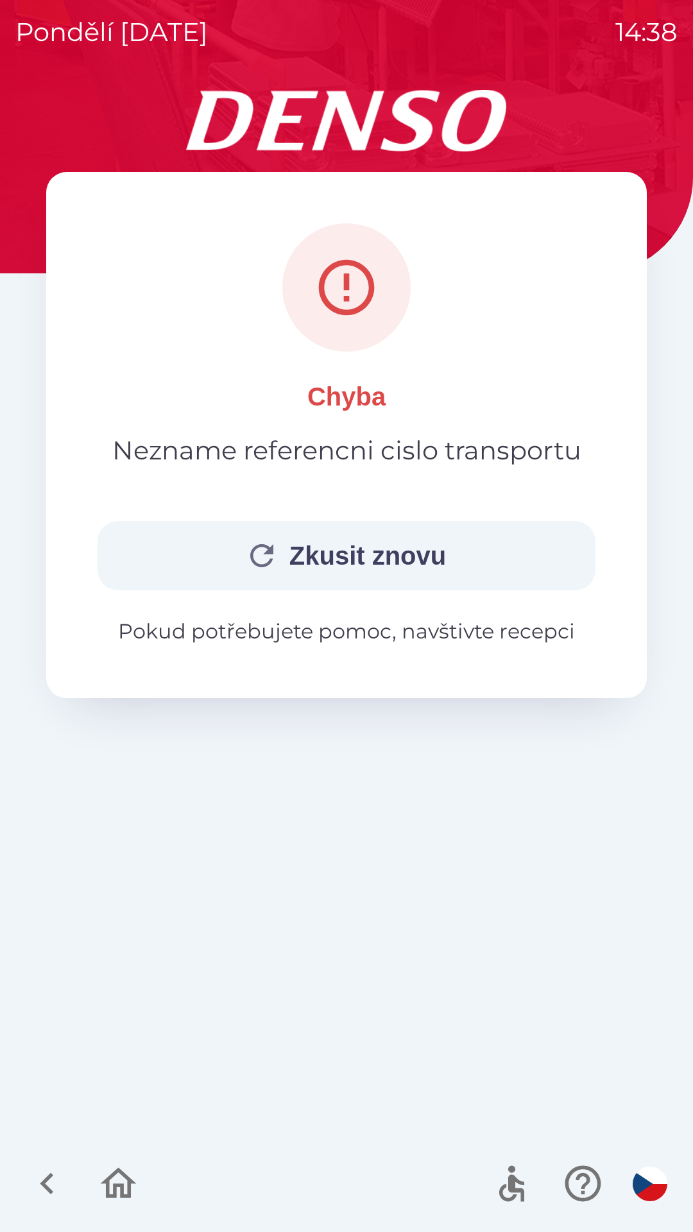
click at [431, 548] on button "Zkusit znovu" at bounding box center [347, 555] width 498 height 69
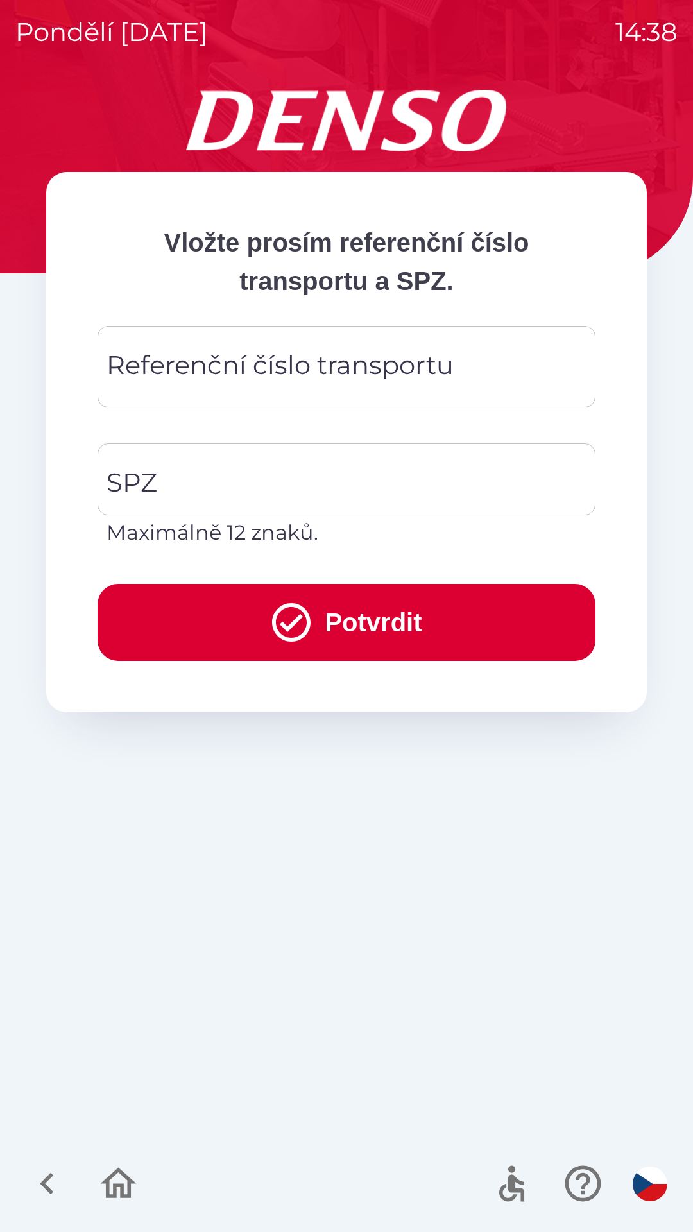
click at [456, 360] on input "Referenční číslo transportu" at bounding box center [346, 366] width 467 height 51
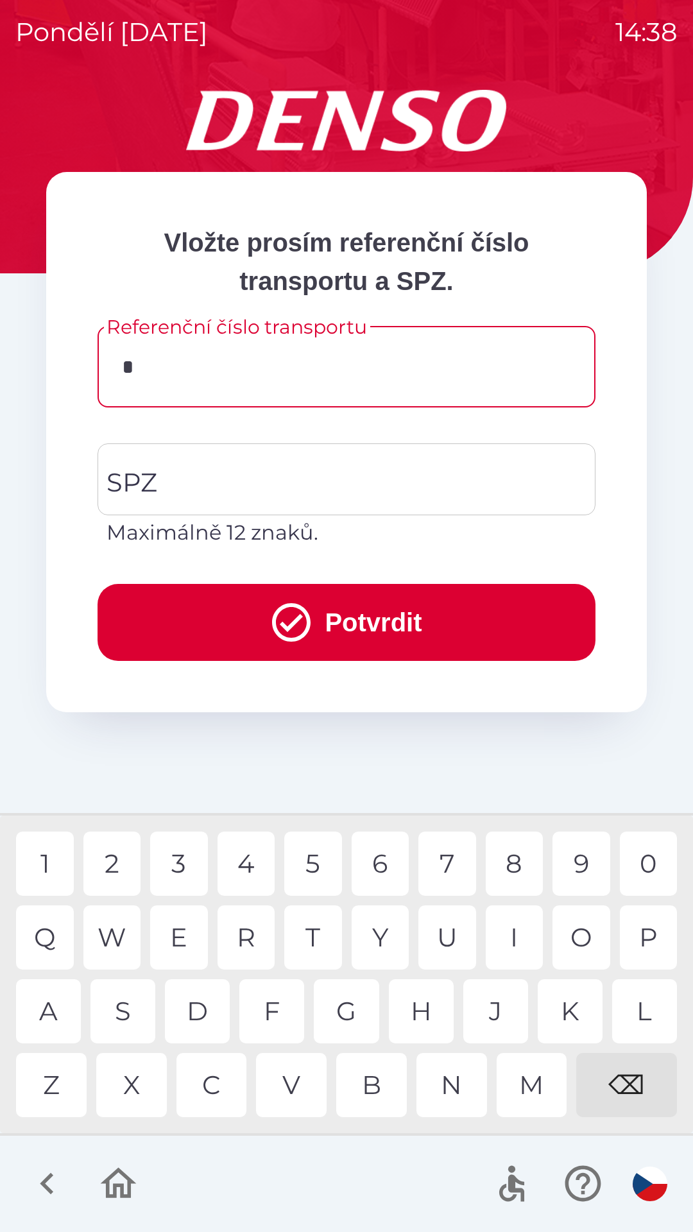
click at [182, 861] on div "3" at bounding box center [179, 864] width 58 height 64
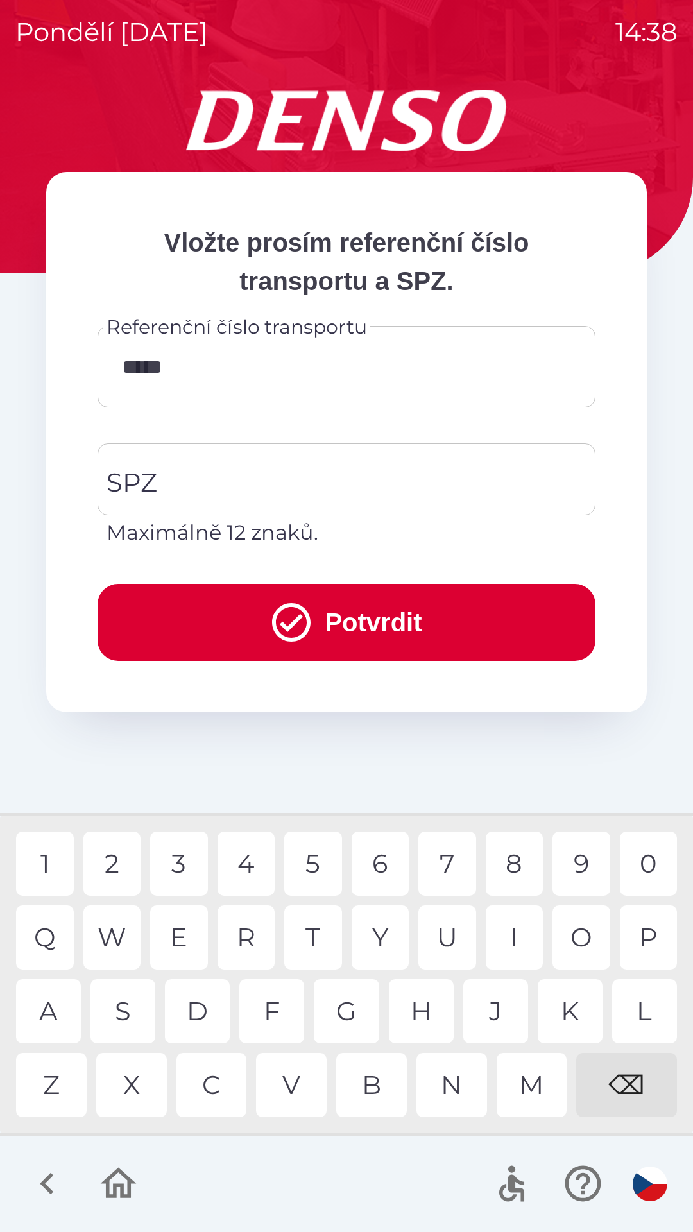
click at [185, 864] on div "3" at bounding box center [179, 864] width 58 height 64
type input "******"
click at [359, 483] on input "SPZ" at bounding box center [336, 479] width 467 height 60
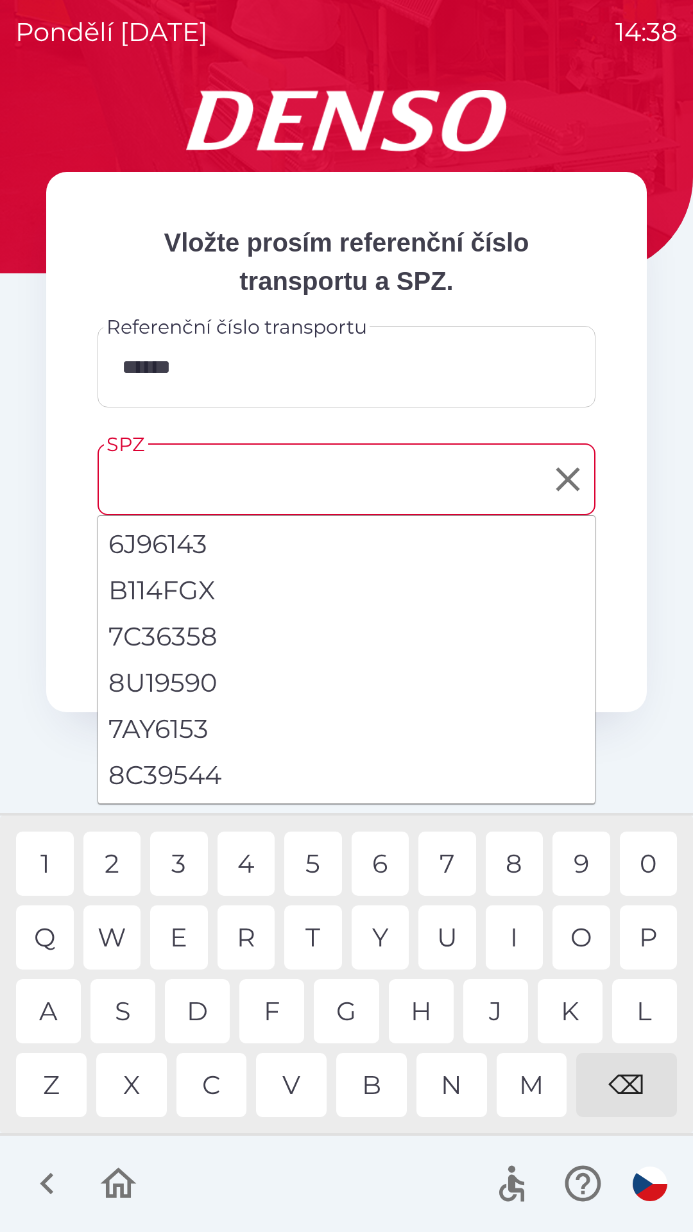
click at [190, 777] on li "8C39544" at bounding box center [346, 775] width 497 height 46
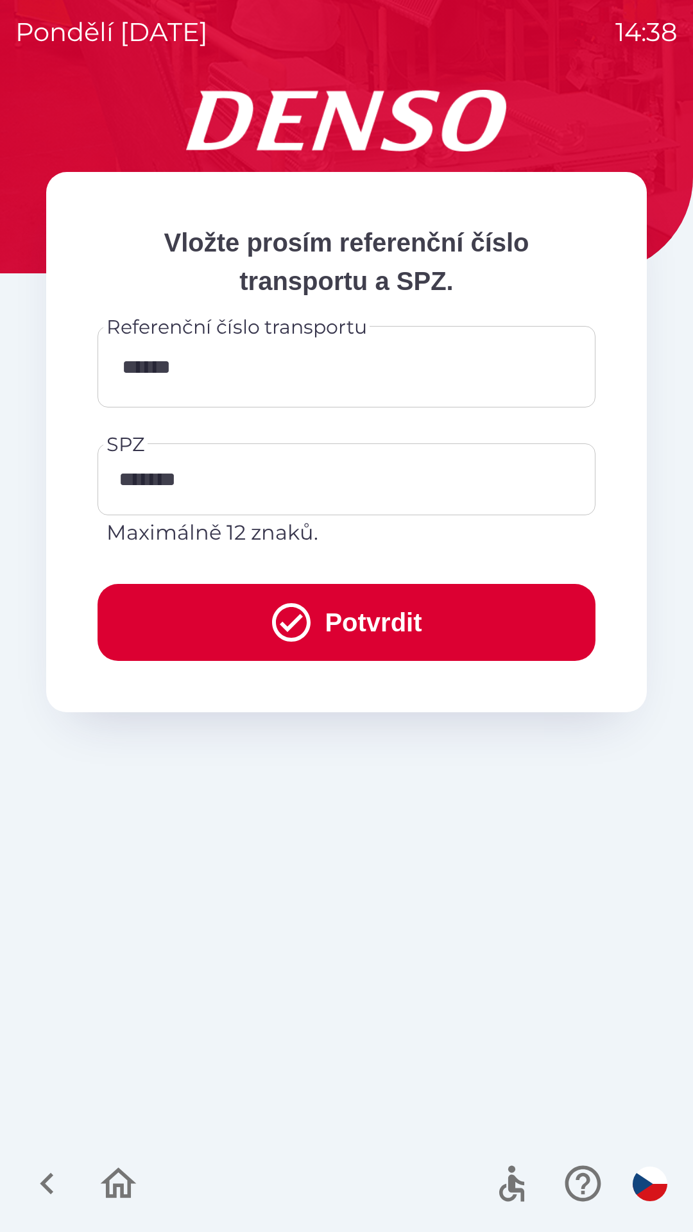
type input "*******"
click at [431, 617] on button "Potvrdit" at bounding box center [347, 622] width 498 height 77
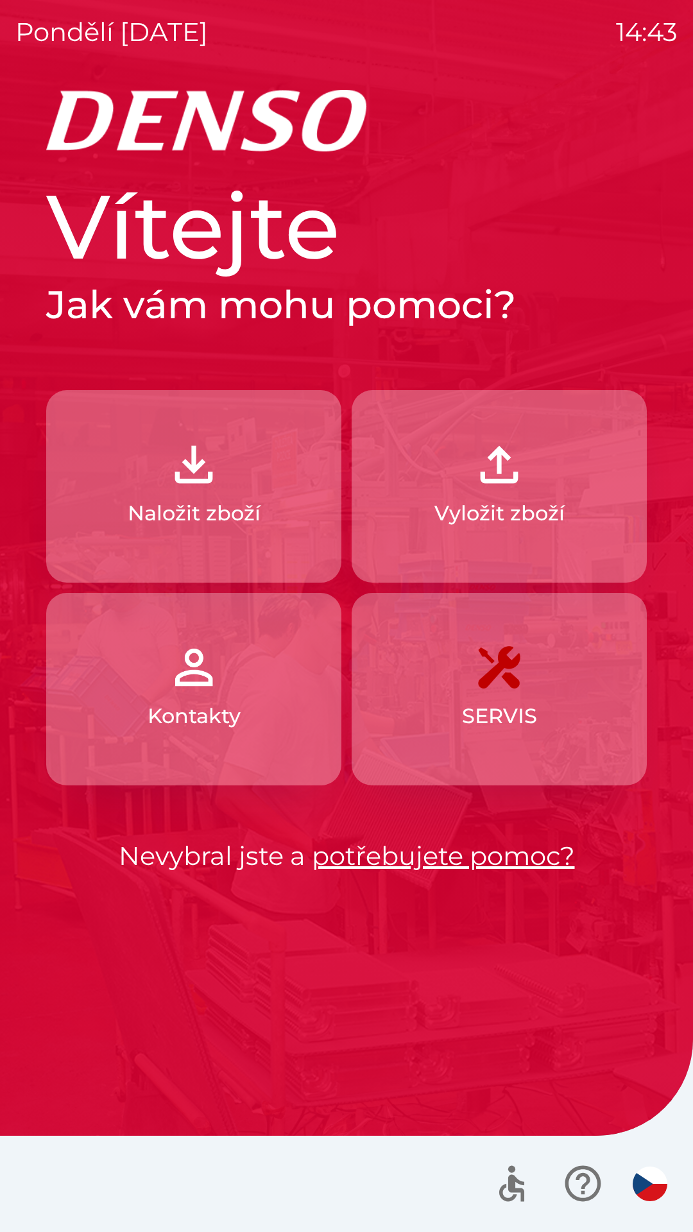
click at [193, 487] on img "button" at bounding box center [194, 464] width 56 height 56
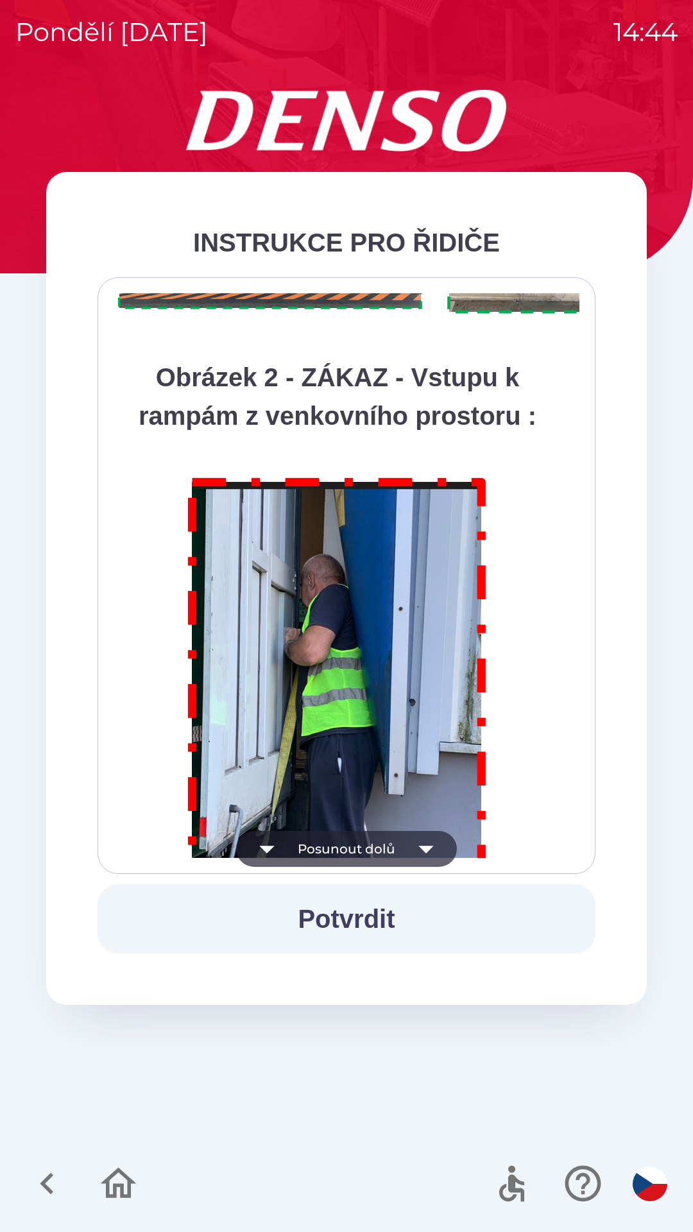
scroll to position [7213, 0]
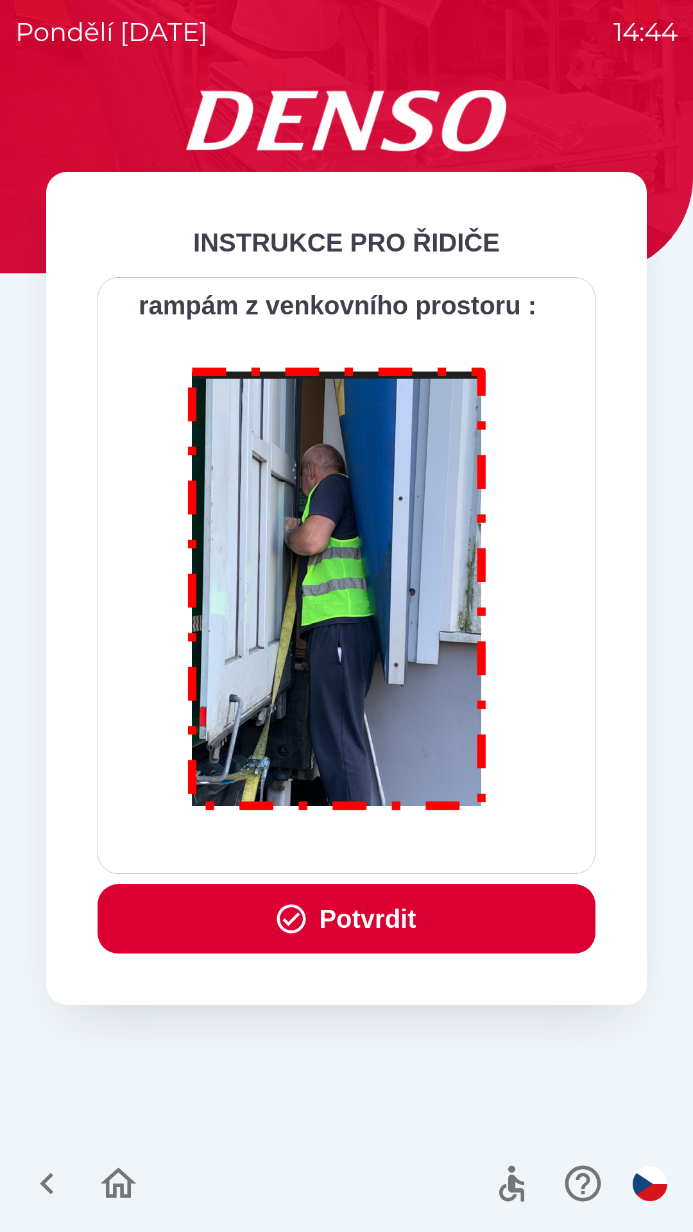
click at [379, 902] on button "Potvrdit" at bounding box center [347, 918] width 498 height 69
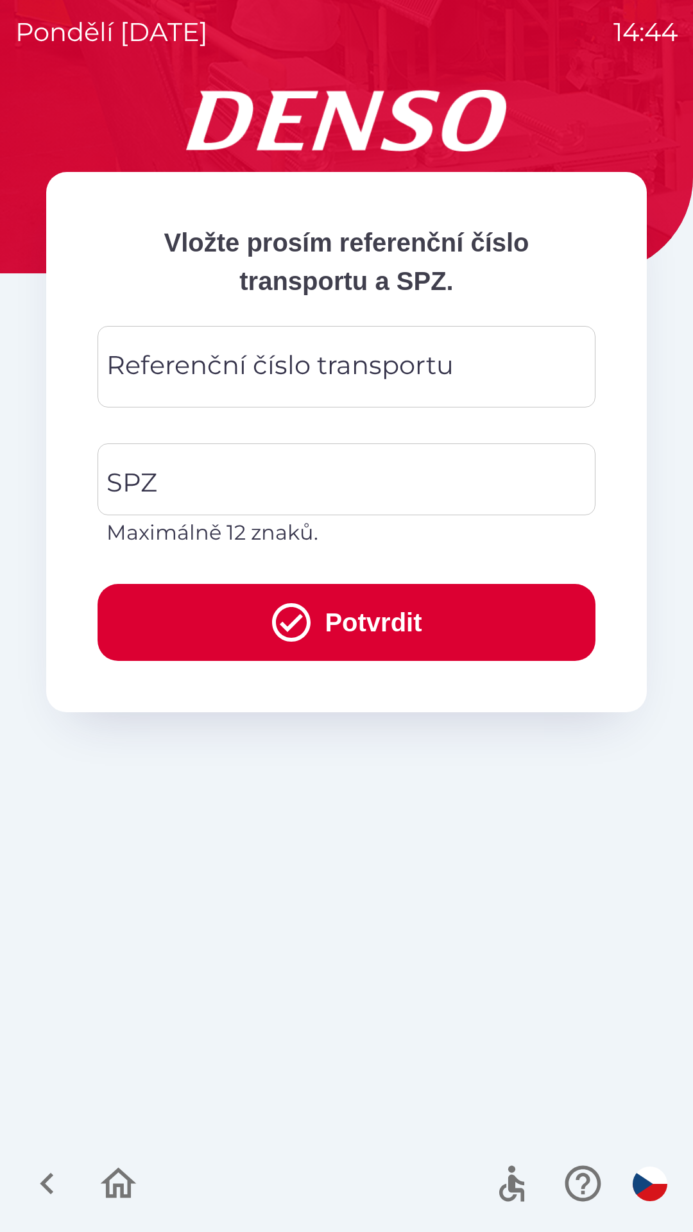
click at [335, 359] on div "Referenční číslo transportu Referenční číslo transportu" at bounding box center [347, 367] width 498 height 82
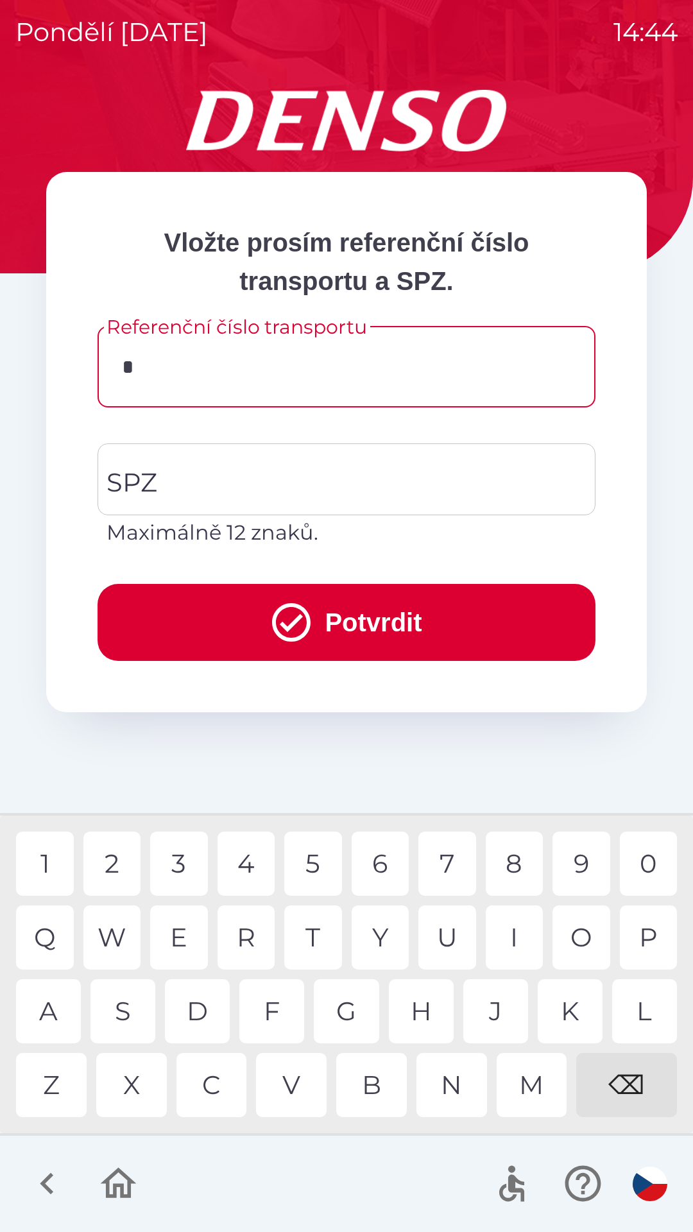
click at [199, 1020] on div "D" at bounding box center [197, 1011] width 65 height 64
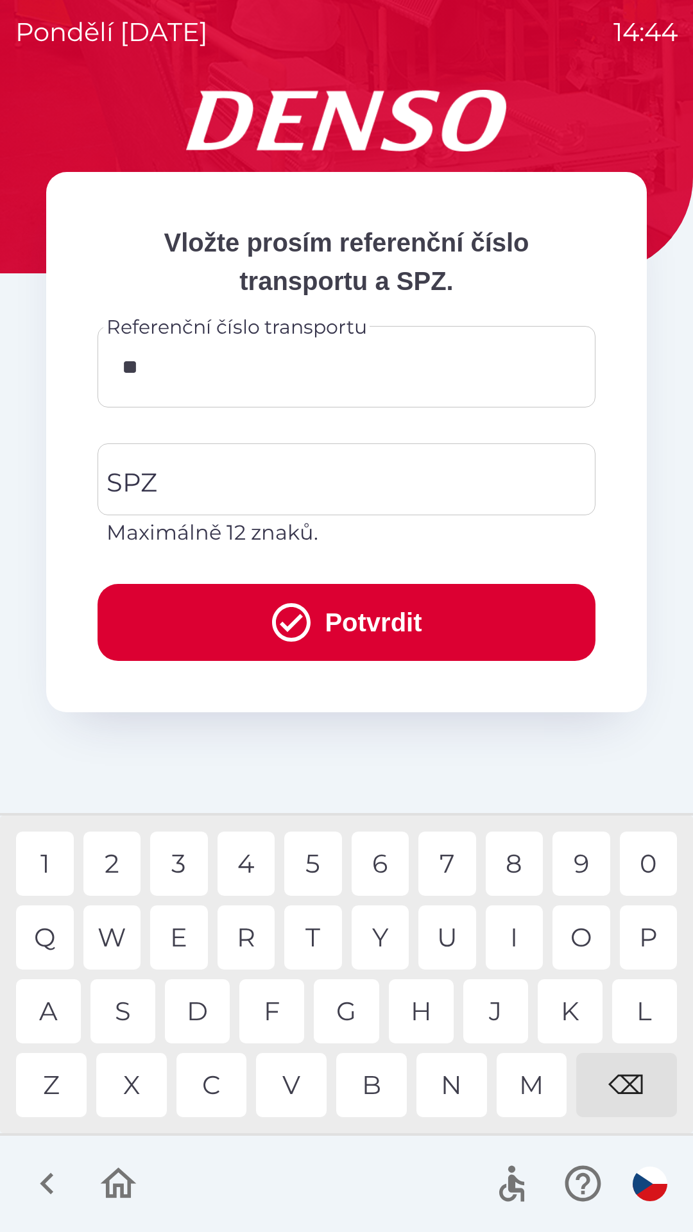
click at [556, 998] on div "K" at bounding box center [570, 1011] width 65 height 64
type input "******"
click at [214, 478] on input "SPZ" at bounding box center [336, 479] width 467 height 60
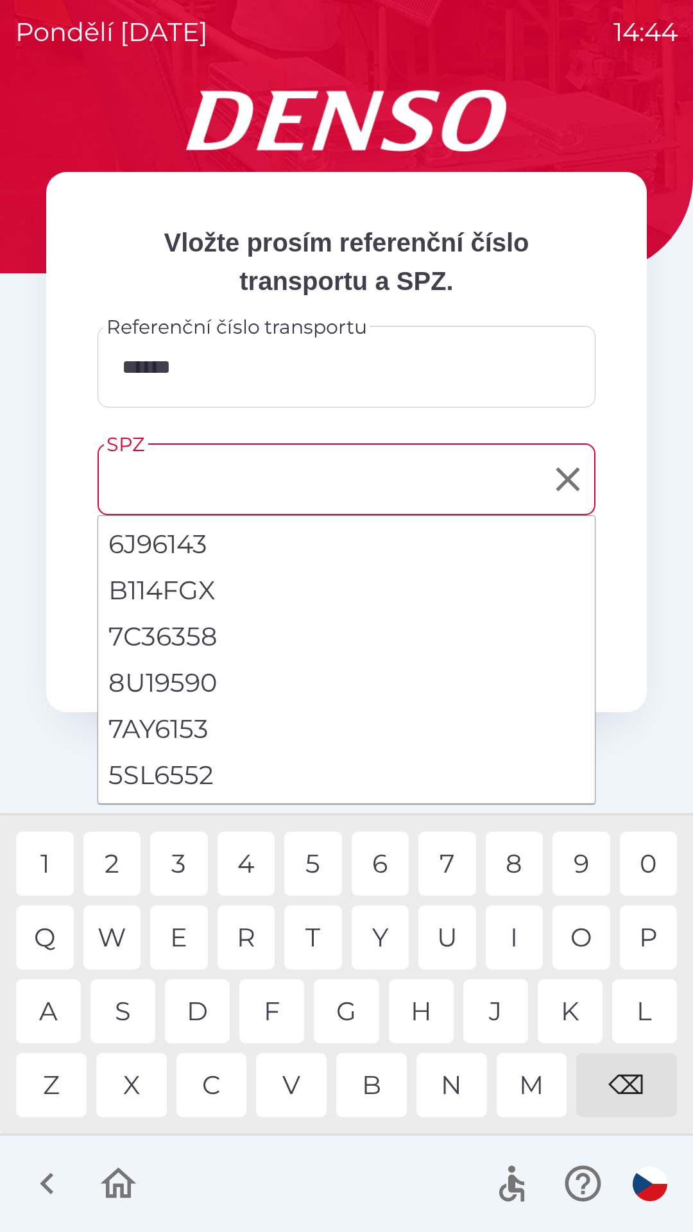
click at [221, 779] on li "5SL6552" at bounding box center [346, 775] width 497 height 46
type input "*******"
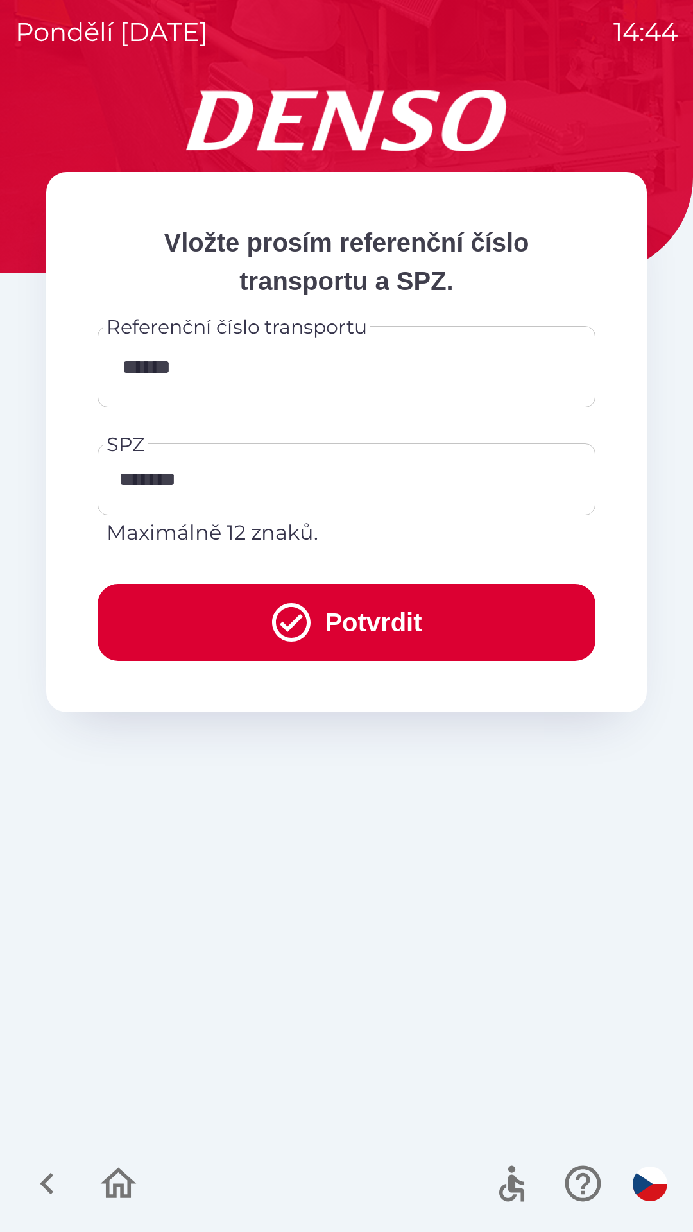
click at [275, 616] on icon "submit" at bounding box center [291, 622] width 46 height 46
